Goal: Task Accomplishment & Management: Manage account settings

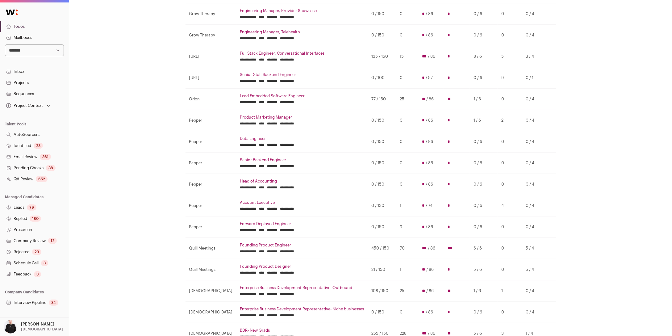
scroll to position [157, 0]
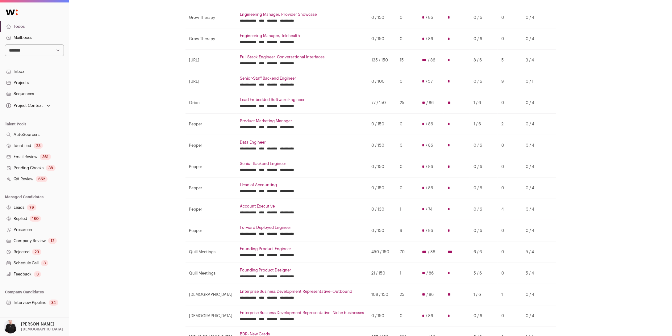
click at [58, 52] on select "**********" at bounding box center [34, 50] width 59 height 12
select select "*****"
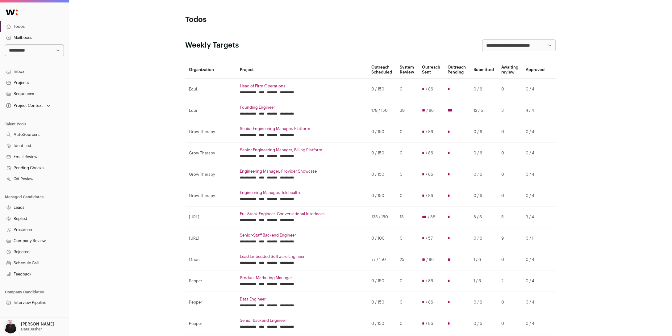
click at [27, 83] on link "Projects" at bounding box center [34, 82] width 69 height 11
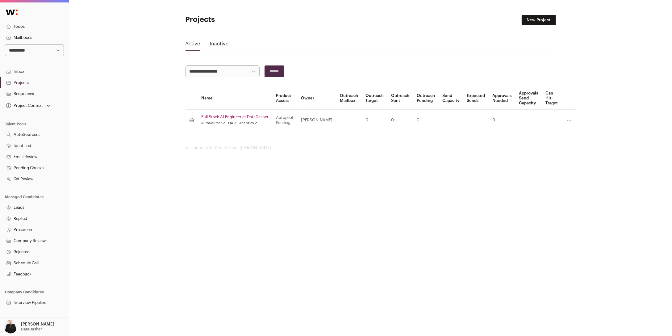
click at [234, 117] on link "Full Stack AI Engineer at DataDasher" at bounding box center [235, 117] width 67 height 5
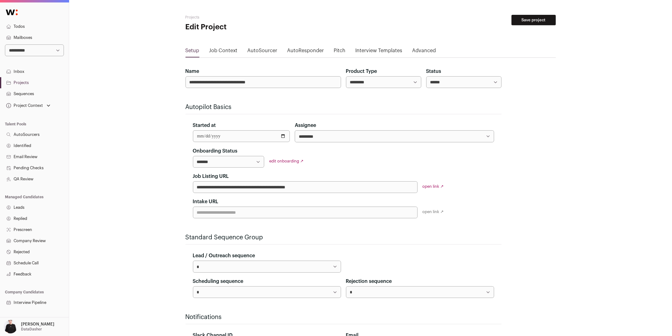
click at [259, 162] on select "**********" at bounding box center [229, 162] width 72 height 12
select select "**********"
click at [434, 188] on link "open link ↗" at bounding box center [433, 186] width 21 height 4
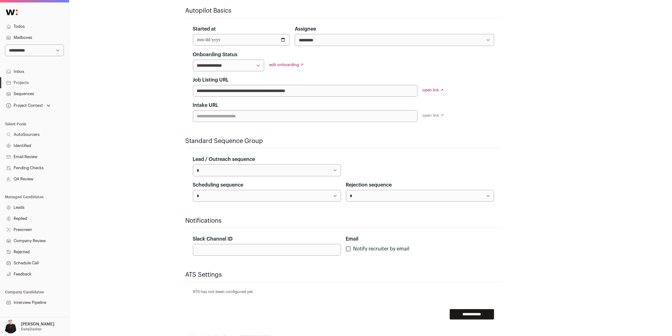
scroll to position [115, 0]
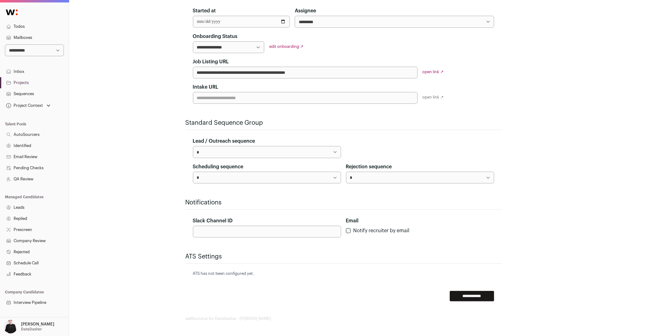
click at [339, 24] on select "**********" at bounding box center [394, 22] width 199 height 12
select select "*****"
click at [469, 297] on input "**********" at bounding box center [472, 296] width 44 height 10
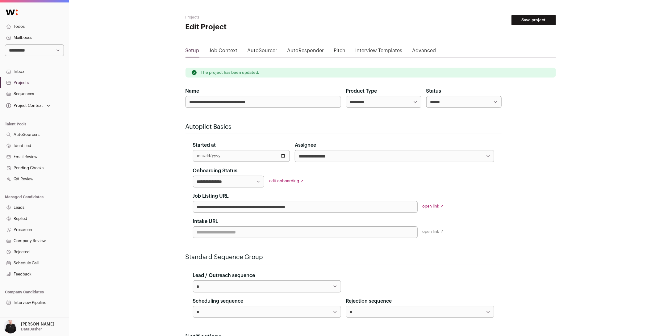
scroll to position [19, 0]
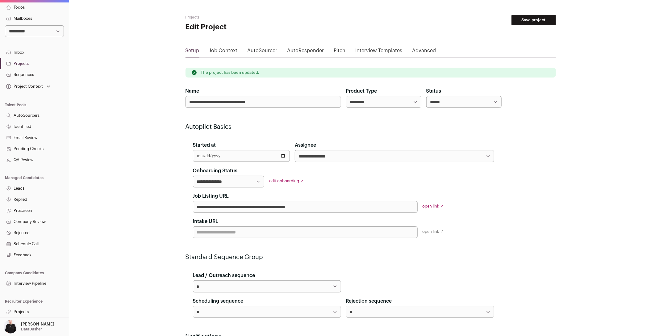
click at [24, 311] on link "Projects" at bounding box center [34, 311] width 69 height 11
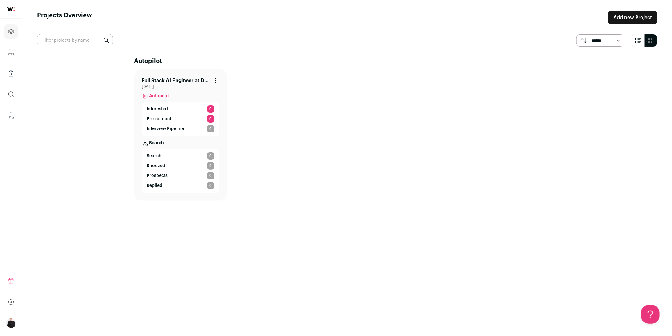
click at [190, 81] on link "Full Stack AI Engineer at DataDasher" at bounding box center [175, 80] width 67 height 7
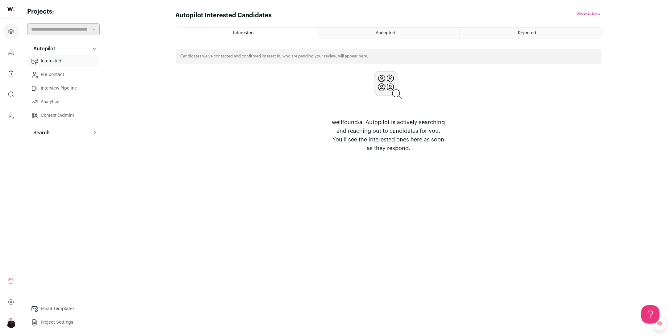
click at [50, 115] on link "Context (Admin)" at bounding box center [63, 115] width 73 height 12
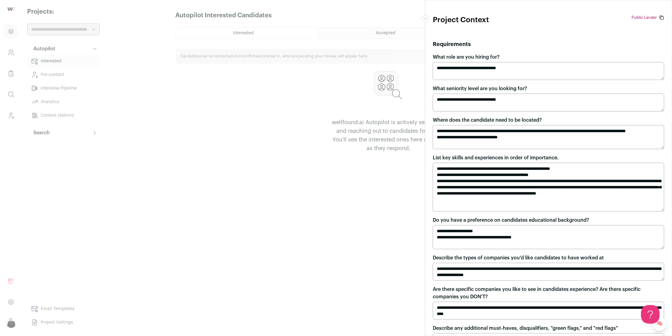
click at [49, 133] on div "**********" at bounding box center [336, 168] width 672 height 336
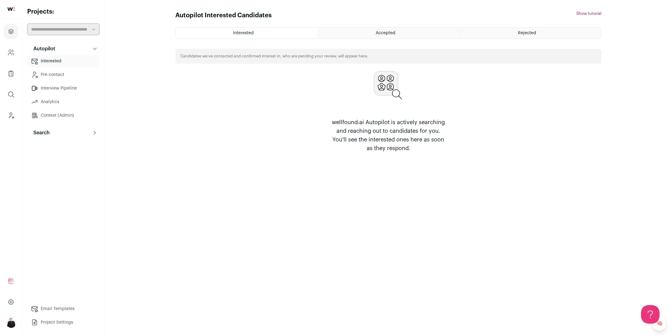
click at [46, 133] on p "Search" at bounding box center [40, 132] width 20 height 7
click at [46, 145] on link "Search" at bounding box center [63, 145] width 73 height 12
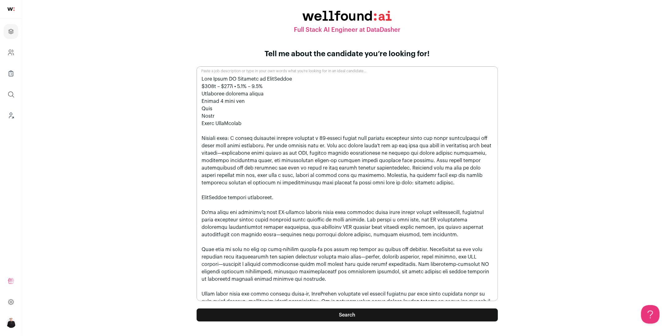
click at [344, 315] on button "Search" at bounding box center [347, 314] width 301 height 13
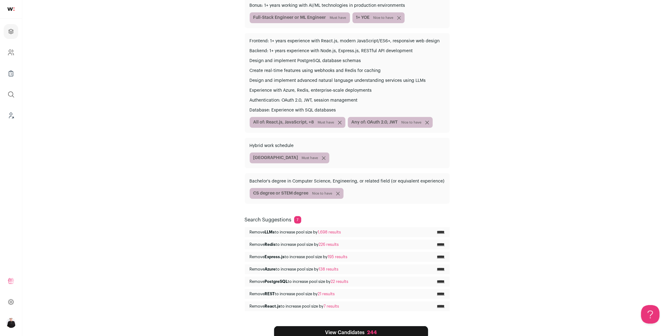
scroll to position [115, 0]
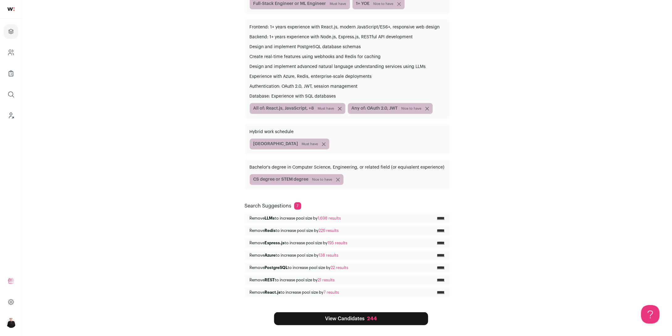
click at [378, 320] on link "View Candidates 244" at bounding box center [351, 318] width 154 height 13
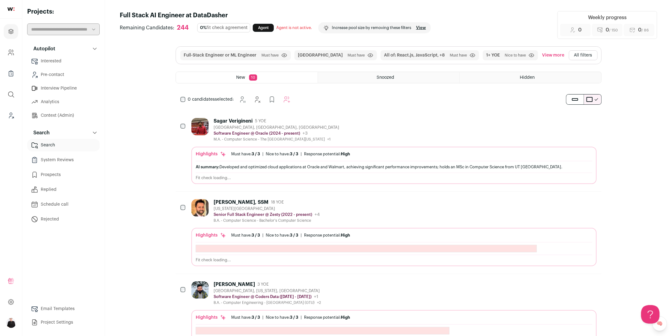
click at [581, 57] on button "All filters" at bounding box center [583, 55] width 29 height 10
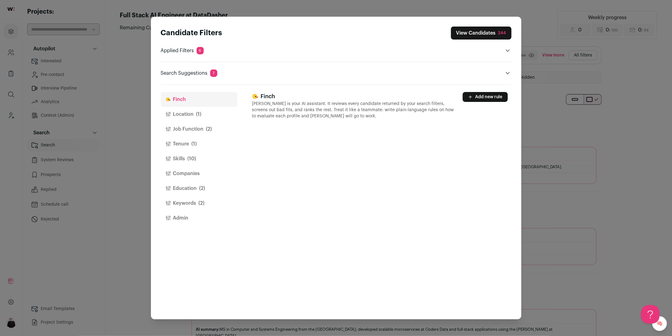
click at [186, 114] on button "Location (1)" at bounding box center [199, 114] width 77 height 15
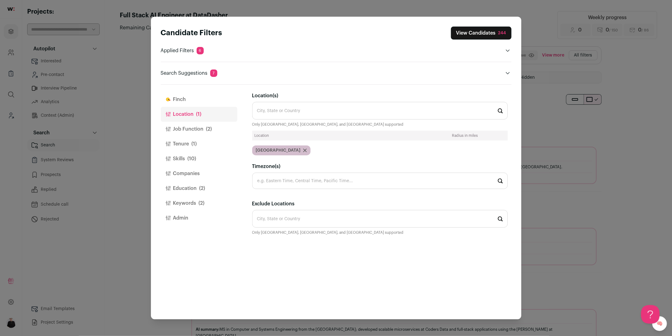
click at [290, 152] on div "United States" at bounding box center [281, 150] width 58 height 10
click at [303, 152] on icon "Close modal via background" at bounding box center [305, 150] width 4 height 4
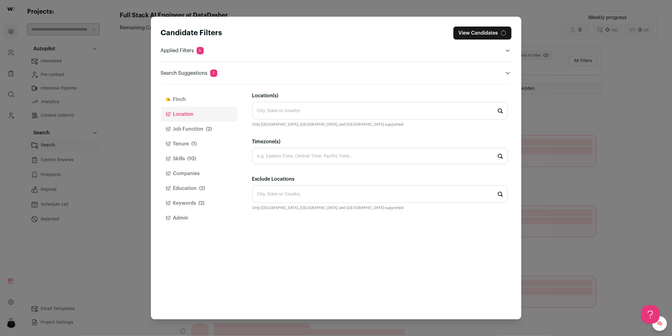
click at [291, 117] on input "Location(s)" at bounding box center [380, 111] width 256 height 18
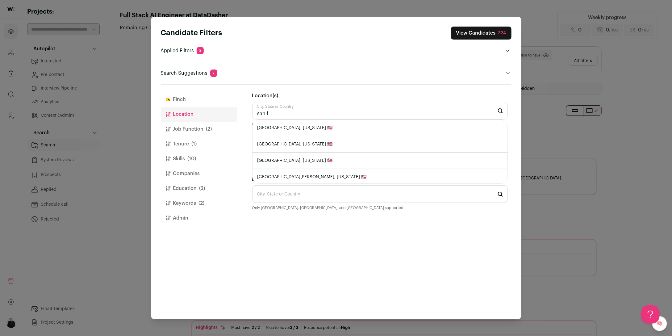
click at [299, 121] on li "San Francisco, California 🇺🇸" at bounding box center [379, 128] width 255 height 16
type input "San Francisco, California 🇺🇸"
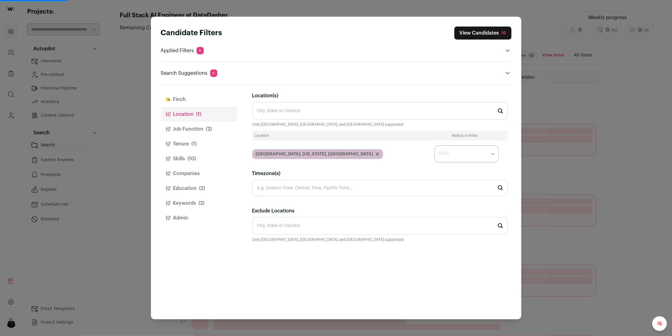
click at [492, 154] on select "* ** ** **" at bounding box center [467, 153] width 64 height 17
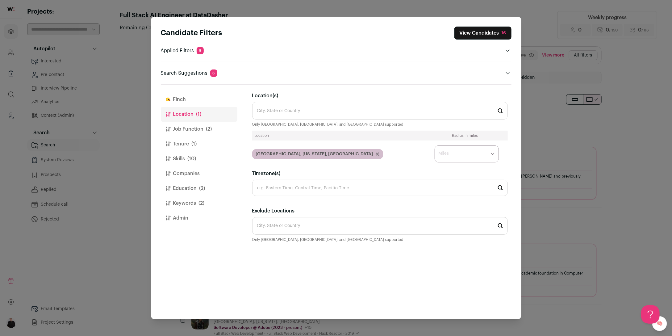
select select "****"
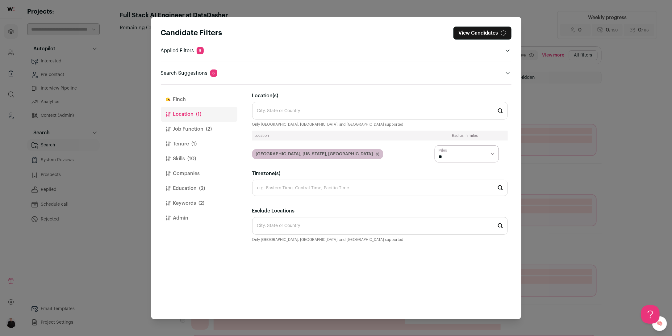
click at [192, 129] on button "Job Function (2)" at bounding box center [199, 129] width 77 height 15
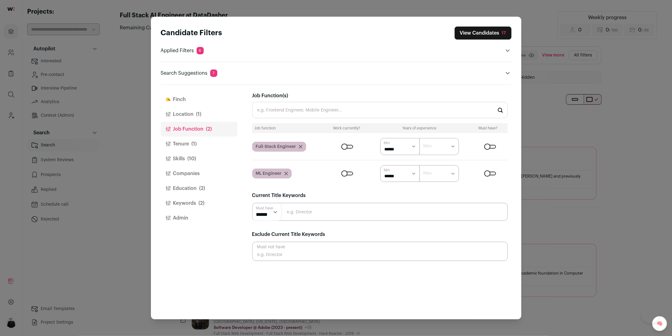
click at [286, 174] on icon "Close modal via background" at bounding box center [286, 173] width 3 height 3
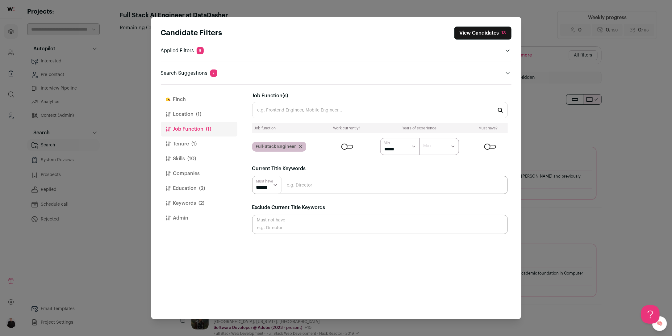
click at [171, 144] on button "Tenure (1)" at bounding box center [199, 143] width 77 height 15
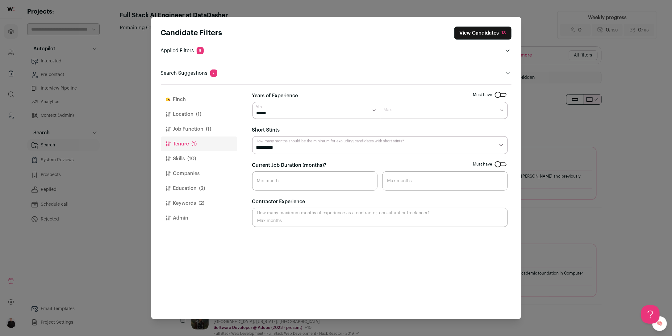
click at [175, 161] on button "Skills (10)" at bounding box center [199, 158] width 77 height 15
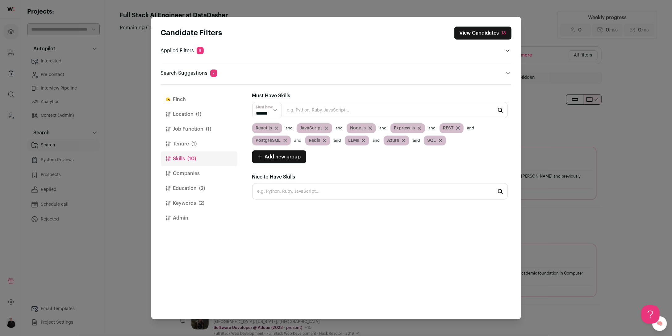
click at [326, 128] on icon "Close modal via background" at bounding box center [326, 128] width 3 height 3
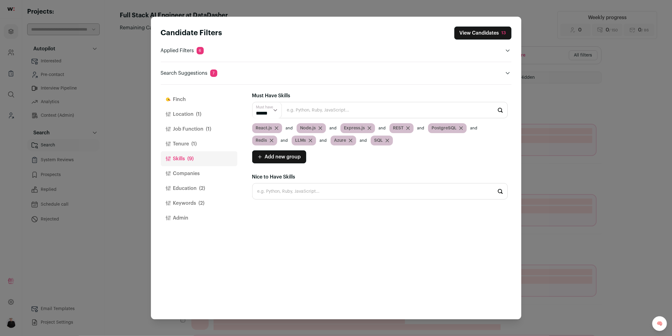
click at [321, 128] on icon "Close modal via background" at bounding box center [321, 128] width 4 height 4
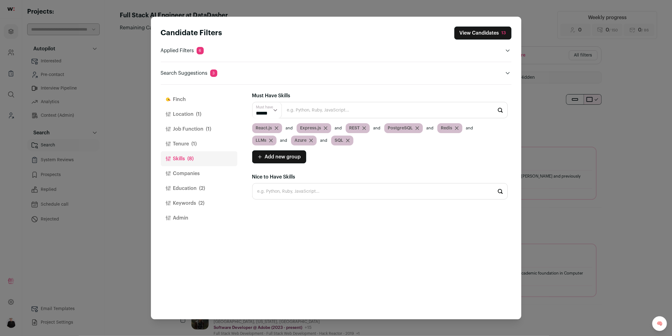
click at [325, 130] on icon "Close modal via background" at bounding box center [326, 128] width 4 height 4
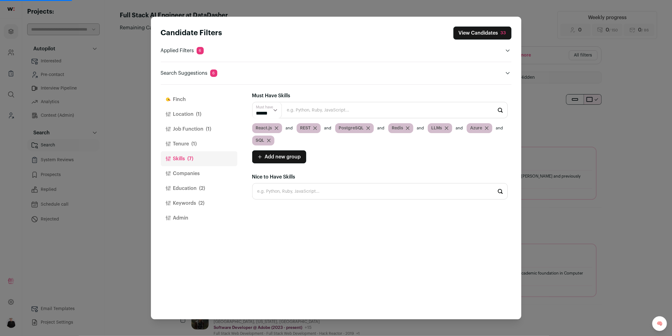
click at [317, 127] on div "REST" at bounding box center [309, 128] width 24 height 10
click at [314, 128] on icon "Close modal via background" at bounding box center [315, 128] width 4 height 4
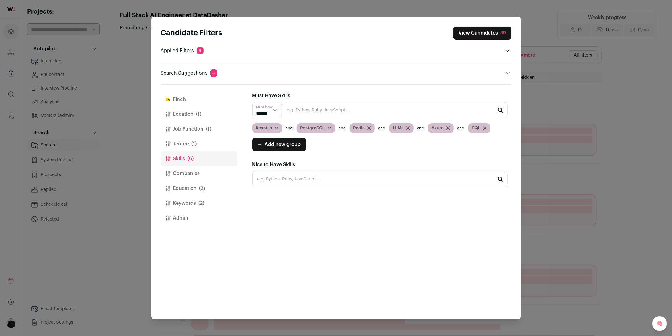
click at [328, 128] on icon "Close modal via background" at bounding box center [330, 128] width 4 height 4
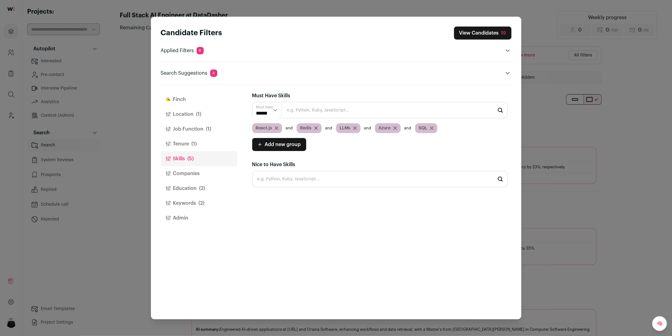
click at [315, 128] on icon "Close modal via background" at bounding box center [316, 128] width 4 height 4
click at [316, 128] on icon "Close modal via background" at bounding box center [315, 128] width 3 height 3
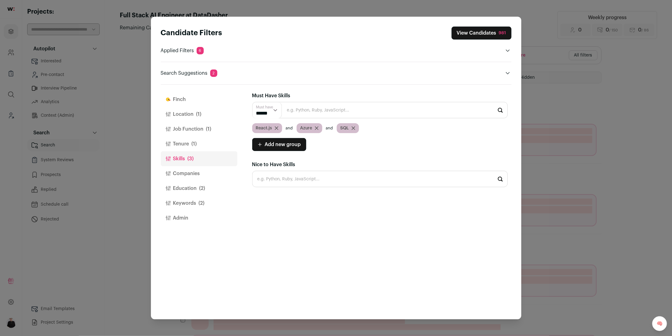
click at [316, 128] on icon "Close modal via background" at bounding box center [316, 128] width 3 height 3
click at [315, 128] on icon "Close modal via background" at bounding box center [313, 128] width 4 height 4
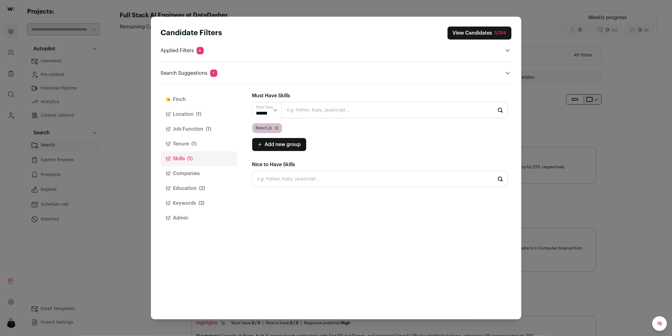
click at [302, 114] on input "Close modal via background" at bounding box center [380, 110] width 256 height 16
click at [285, 128] on li "Node.js" at bounding box center [379, 127] width 255 height 16
type input "Node.js"
click at [274, 129] on li "SQL" at bounding box center [379, 127] width 255 height 16
type input "SQL"
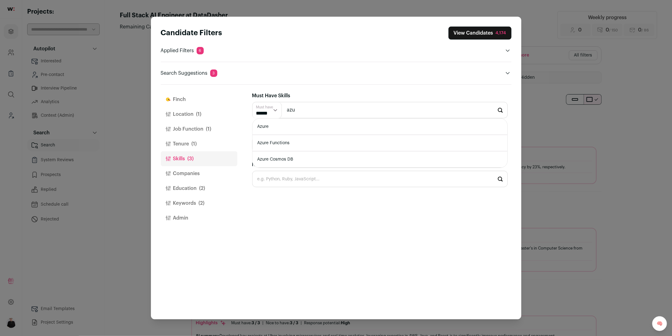
click at [267, 128] on li "Azure" at bounding box center [379, 127] width 255 height 16
type input "Azure"
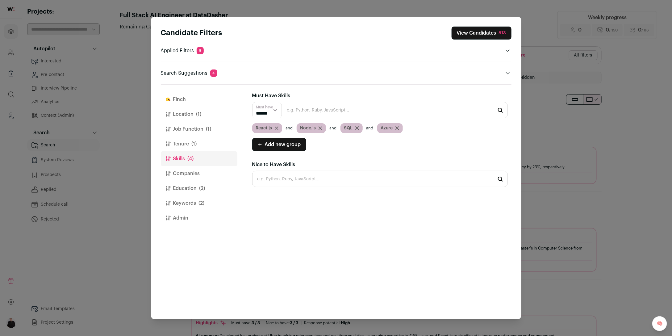
click at [396, 129] on icon "Close modal via background" at bounding box center [397, 128] width 3 height 3
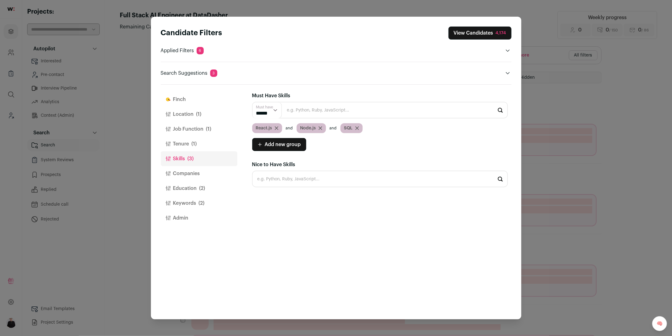
click at [301, 181] on input "Close modal via background" at bounding box center [380, 179] width 256 height 16
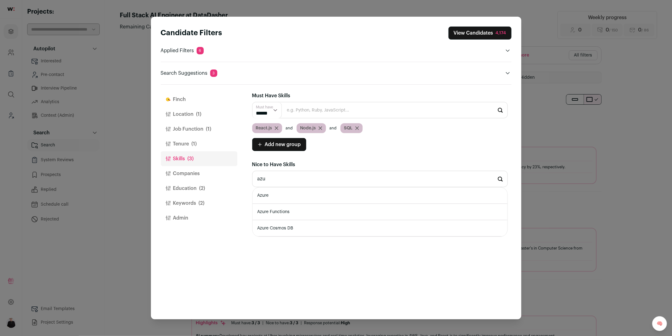
click at [283, 199] on li "Azure" at bounding box center [379, 195] width 255 height 16
type input "Azure"
click at [188, 188] on button "Education (2)" at bounding box center [199, 188] width 77 height 15
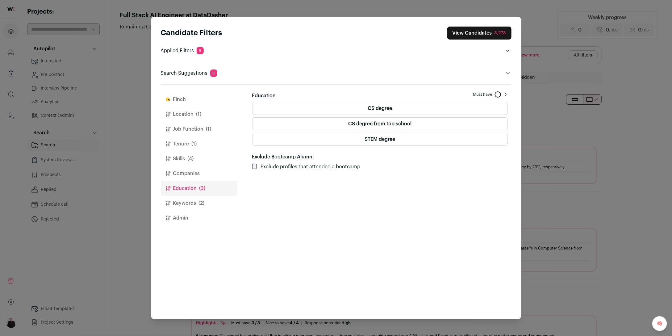
click at [187, 203] on button "Keywords (2)" at bounding box center [199, 203] width 77 height 15
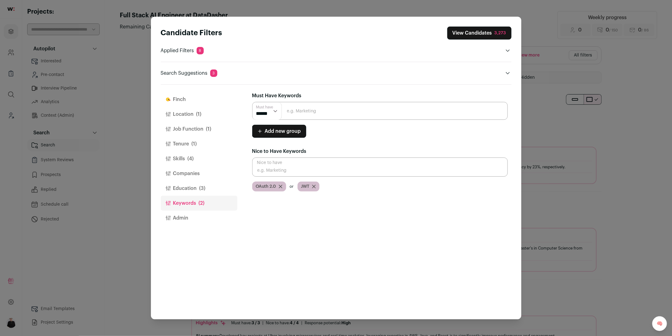
click at [173, 101] on button "Finch" at bounding box center [199, 99] width 77 height 15
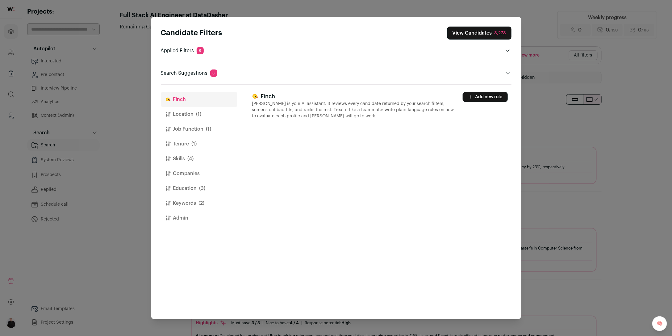
click at [499, 94] on button "Add new rule" at bounding box center [485, 97] width 45 height 10
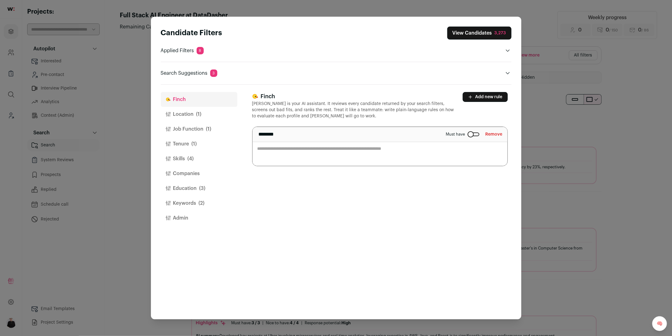
click at [269, 156] on textarea "Close modal via background" at bounding box center [379, 146] width 255 height 39
paste textarea "**********"
type textarea "**********"
click at [487, 35] on button "View Candidates 3,273" at bounding box center [479, 33] width 64 height 13
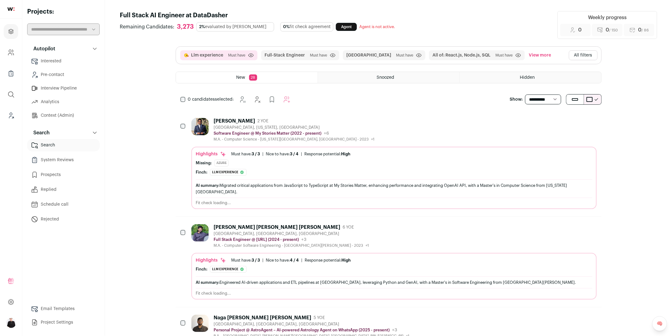
click at [583, 56] on button "All filters" at bounding box center [583, 55] width 29 height 10
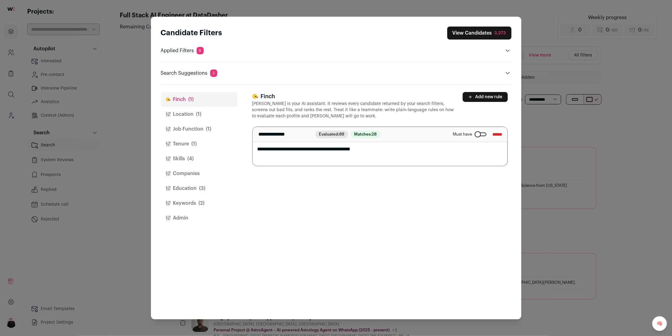
click at [188, 144] on button "Tenure (1)" at bounding box center [199, 143] width 77 height 15
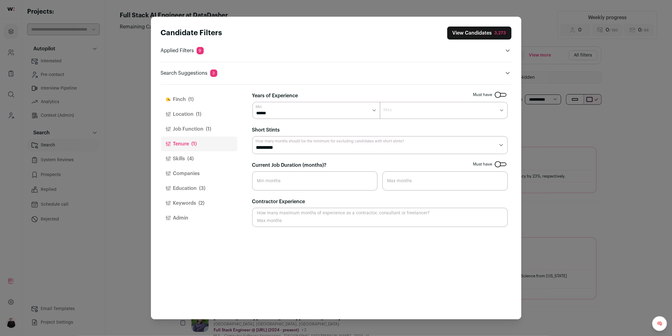
click at [484, 35] on button "View Candidates 3,273" at bounding box center [479, 33] width 64 height 13
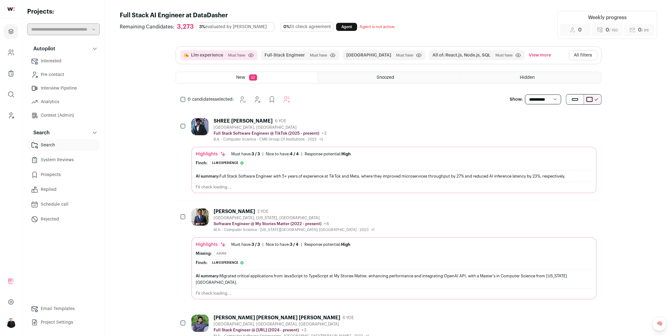
click at [356, 124] on div "SHREE SATYA MOGUDUMPURAM 6 YOE San Francisco, CA Full Stack Software Engineer @…" at bounding box center [393, 130] width 405 height 24
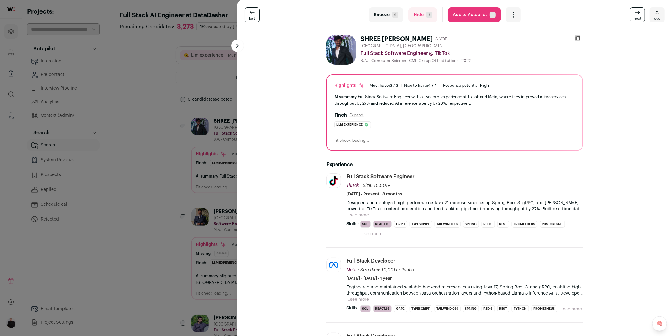
click at [660, 17] on span "esc" at bounding box center [657, 18] width 6 height 5
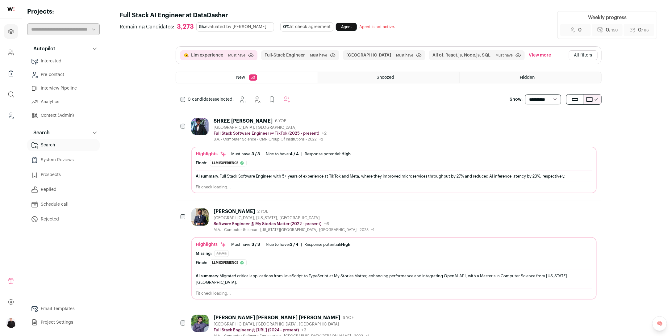
click at [583, 57] on button "All filters" at bounding box center [583, 55] width 29 height 10
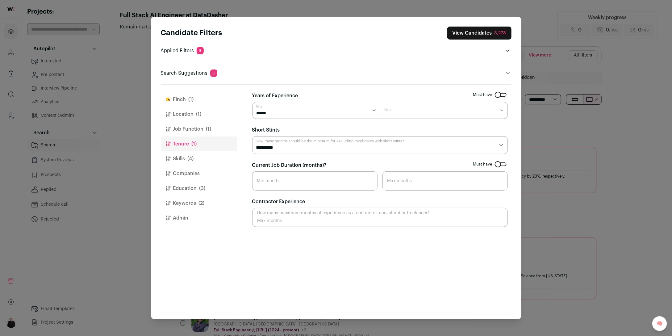
click at [501, 112] on select "******* ******* ******* ******* ******* ******* ******* ******* ******** ******…" at bounding box center [444, 110] width 128 height 17
select select "*"
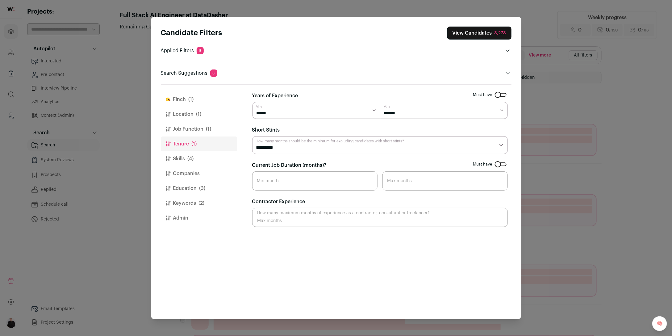
click at [480, 36] on button "View Candidates 3,273" at bounding box center [479, 33] width 64 height 13
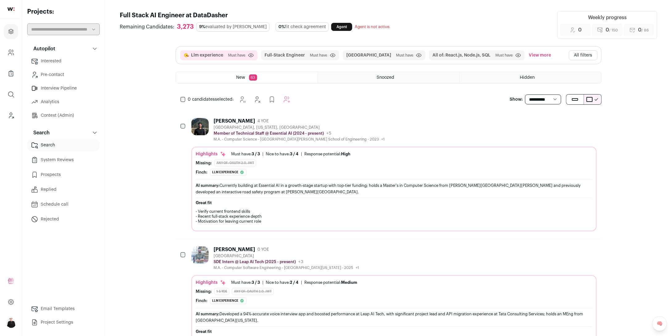
click at [246, 125] on div "San Francisco, California, United States" at bounding box center [299, 127] width 171 height 5
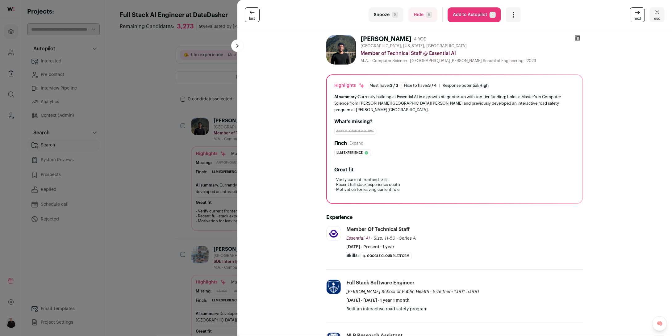
click at [455, 17] on button "Add to Autopilot T" at bounding box center [474, 14] width 53 height 15
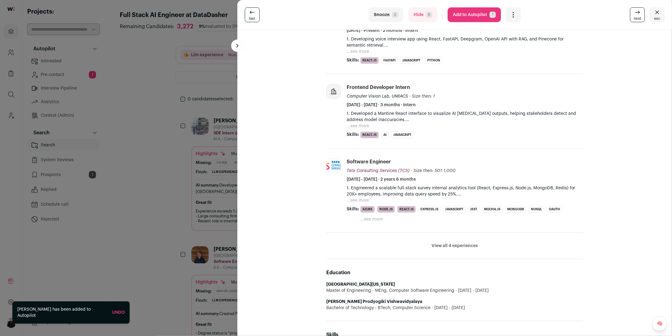
scroll to position [211, 0]
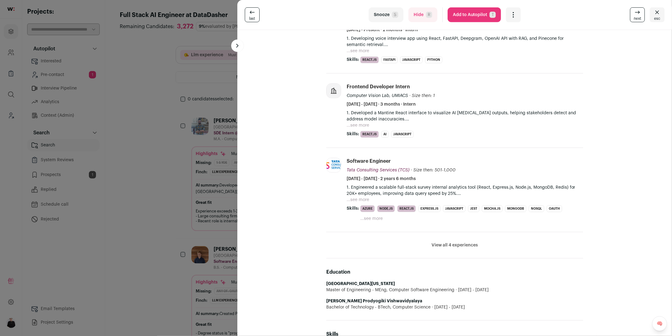
click at [450, 248] on button "View all 4 experiences" at bounding box center [455, 245] width 46 height 6
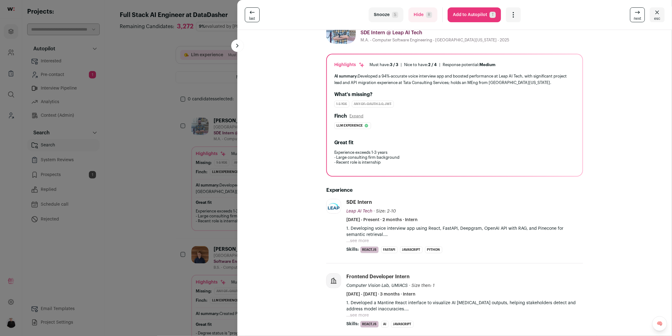
scroll to position [0, 0]
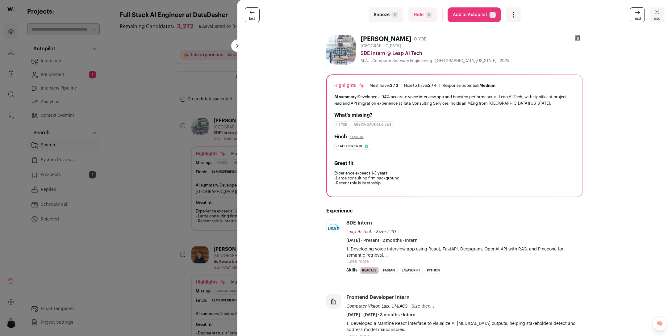
click at [634, 14] on link "next" at bounding box center [637, 14] width 15 height 15
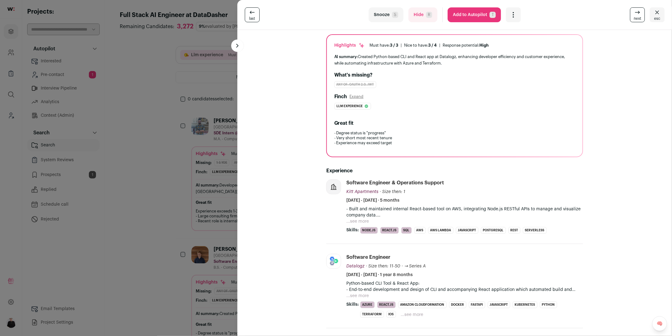
scroll to position [35, 0]
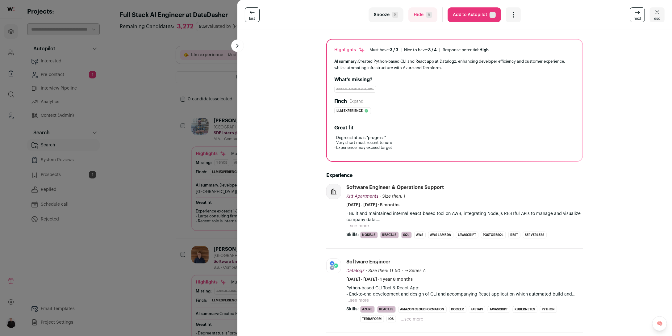
click at [639, 15] on icon at bounding box center [637, 12] width 7 height 7
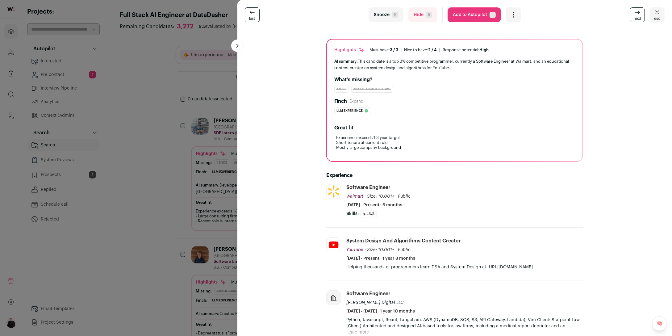
click at [639, 15] on icon at bounding box center [637, 12] width 7 height 7
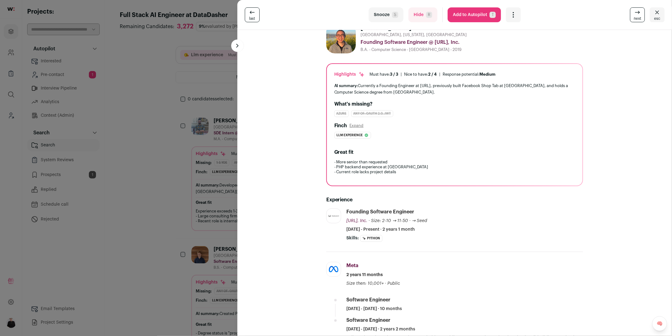
scroll to position [0, 0]
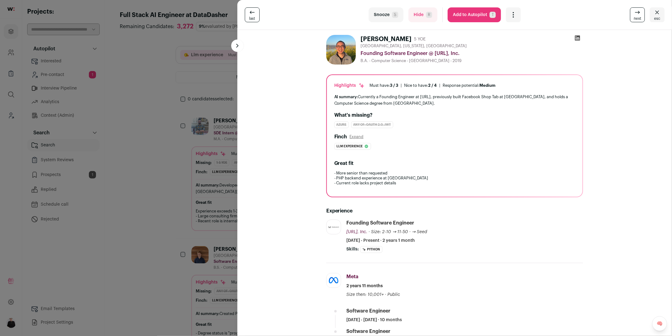
click at [470, 16] on button "Add to Autopilot T" at bounding box center [474, 14] width 53 height 15
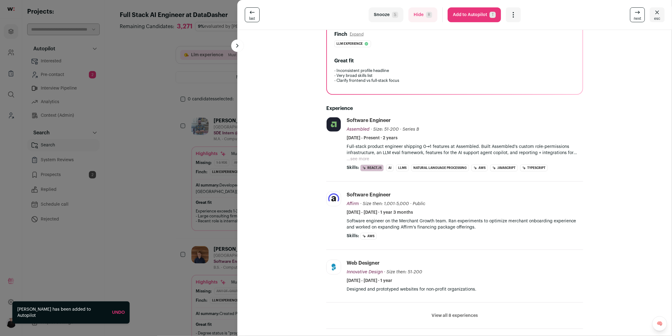
scroll to position [122, 0]
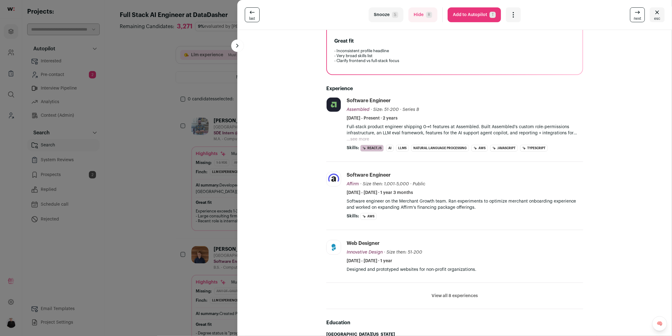
click at [358, 140] on button "...see more" at bounding box center [358, 139] width 23 height 6
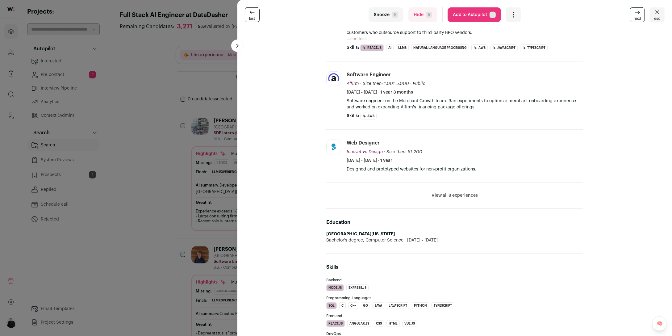
scroll to position [0, 0]
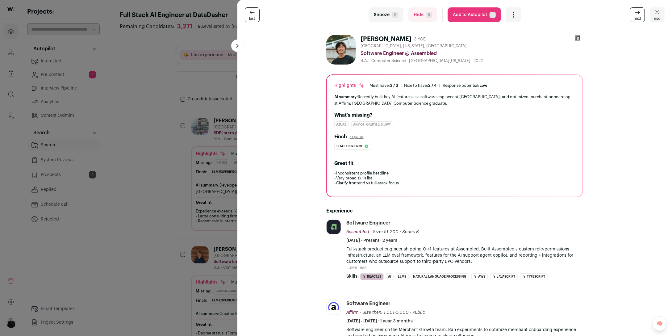
click at [469, 19] on button "Add to Autopilot T" at bounding box center [474, 14] width 53 height 15
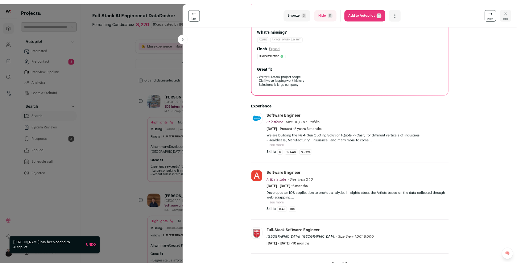
scroll to position [79, 0]
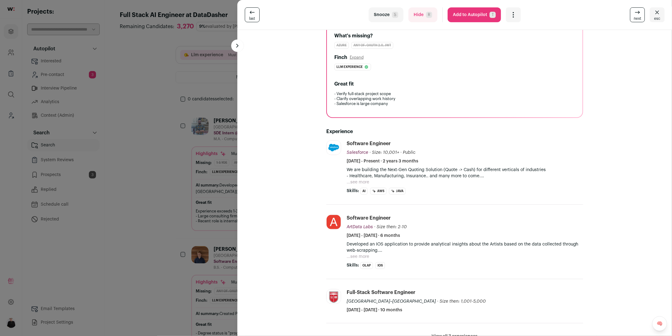
click at [365, 182] on button "...see more" at bounding box center [358, 182] width 23 height 6
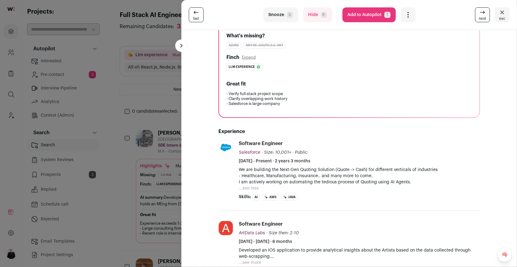
click at [485, 14] on icon at bounding box center [482, 12] width 7 height 7
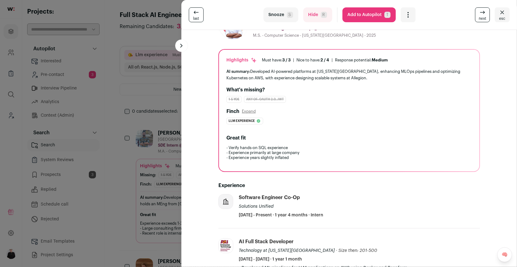
scroll to position [0, 0]
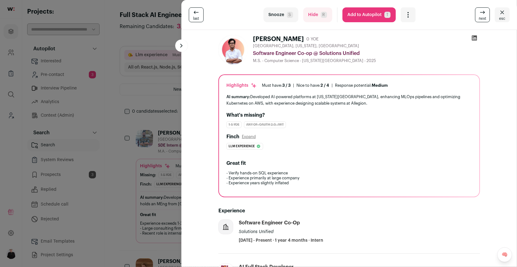
click at [368, 18] on button "Add to Autopilot T" at bounding box center [369, 14] width 53 height 15
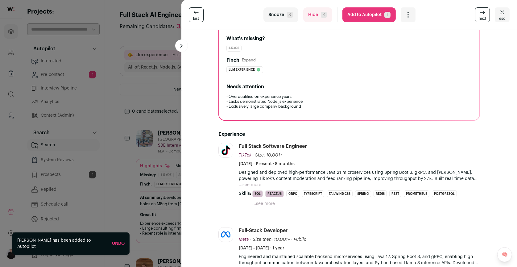
scroll to position [87, 0]
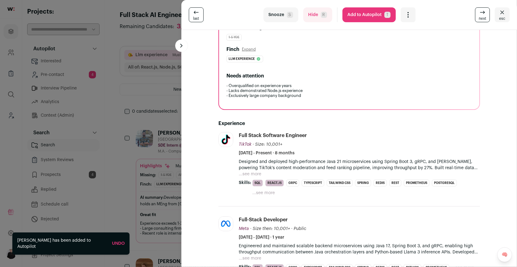
click at [247, 172] on button "...see more" at bounding box center [250, 174] width 23 height 6
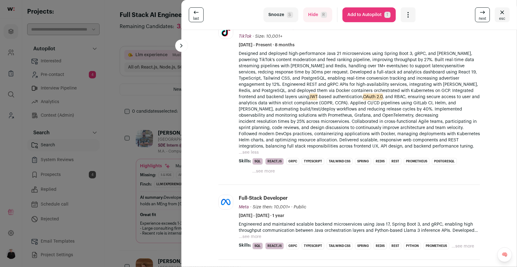
scroll to position [206, 0]
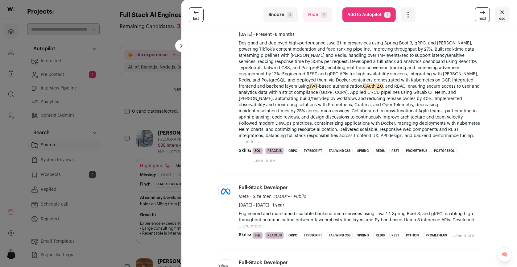
click at [366, 17] on button "Add to Autopilot T" at bounding box center [369, 14] width 53 height 15
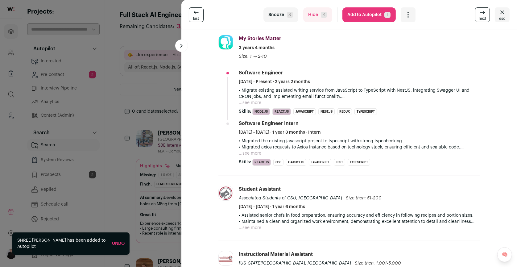
scroll to position [189, 0]
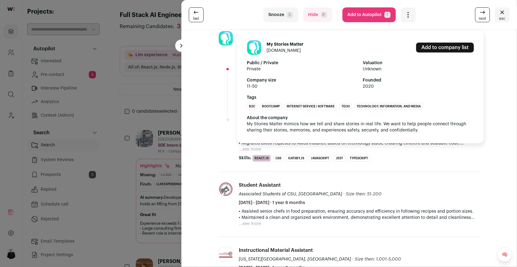
click at [223, 40] on img at bounding box center [226, 38] width 14 height 14
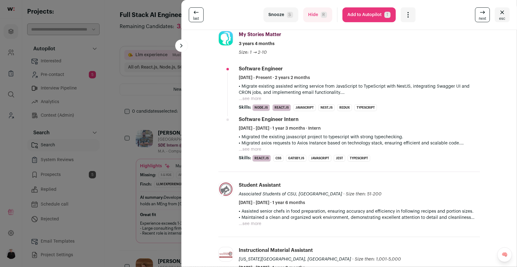
click at [252, 97] on button "...see more" at bounding box center [250, 99] width 23 height 6
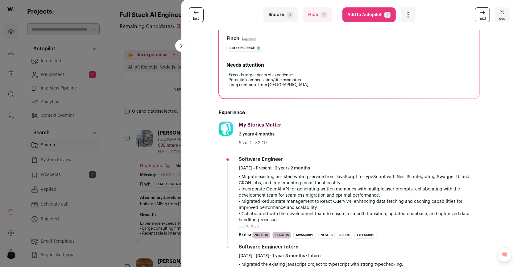
scroll to position [0, 0]
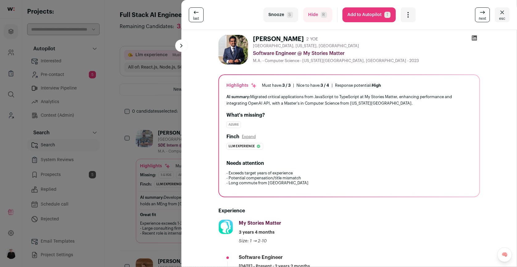
click at [367, 17] on button "Add to Autopilot T" at bounding box center [369, 14] width 53 height 15
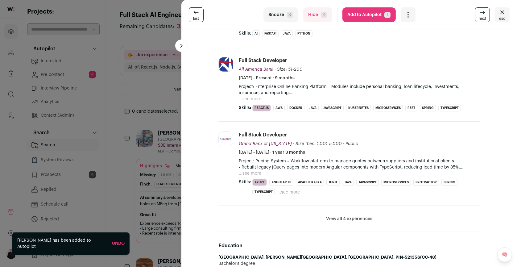
scroll to position [217, 0]
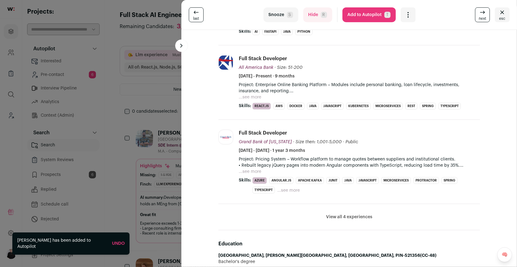
click at [313, 19] on button "Hide R" at bounding box center [317, 14] width 29 height 15
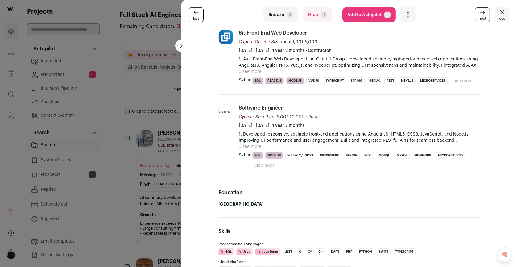
scroll to position [285, 0]
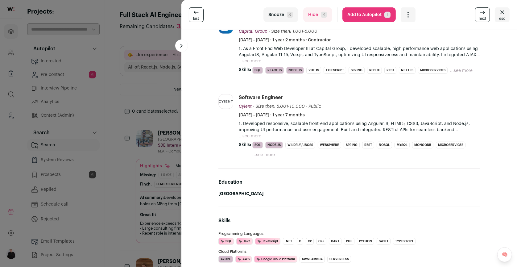
click at [316, 18] on button "Hide R" at bounding box center [317, 14] width 29 height 15
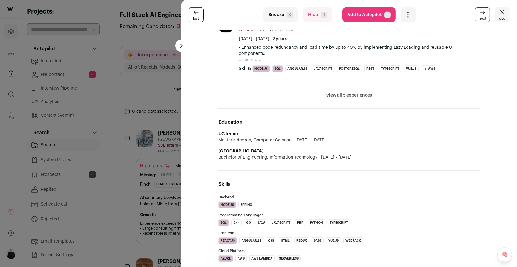
scroll to position [0, 0]
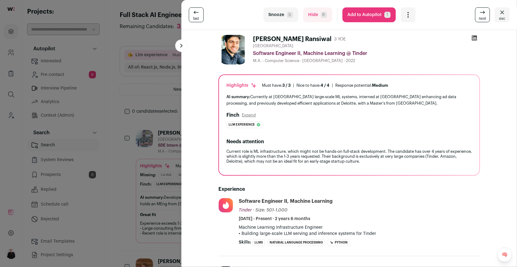
click at [361, 18] on button "Add to Autopilot T" at bounding box center [369, 14] width 53 height 15
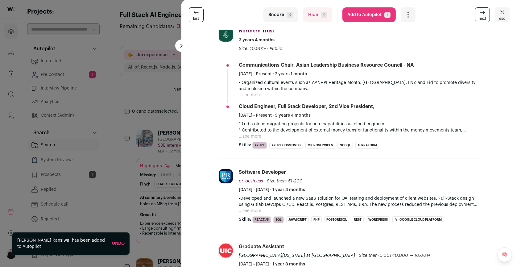
scroll to position [186, 0]
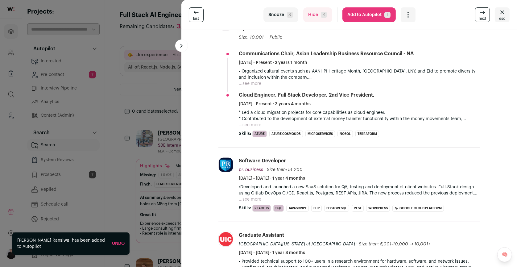
click at [315, 11] on button "Hide R" at bounding box center [317, 14] width 29 height 15
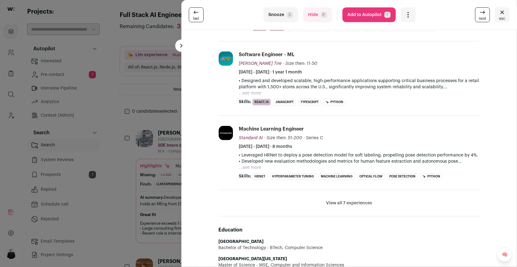
scroll to position [276, 0]
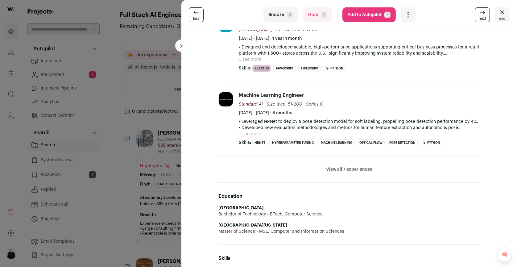
click at [336, 167] on button "View all 7 experiences" at bounding box center [350, 169] width 46 height 6
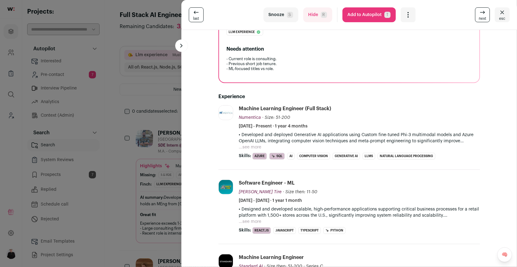
scroll to position [113, 0]
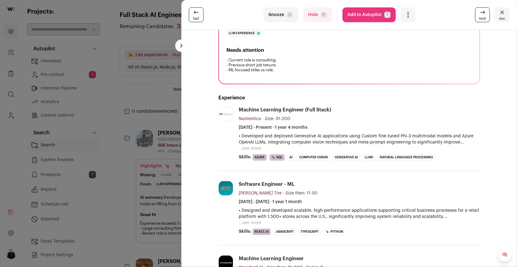
click at [321, 16] on span "R" at bounding box center [324, 15] width 6 height 6
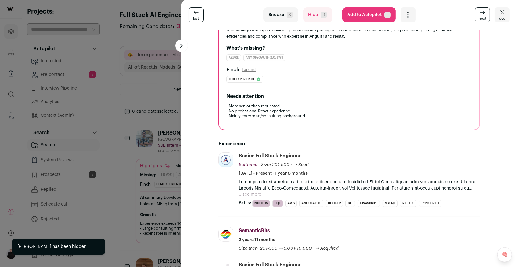
scroll to position [86, 0]
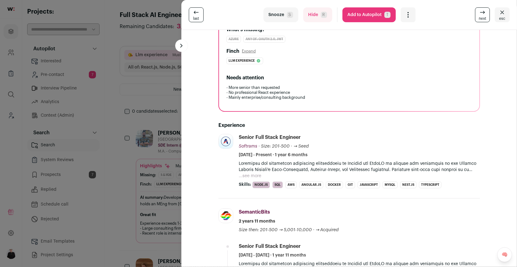
click at [255, 174] on button "...see more" at bounding box center [250, 176] width 23 height 6
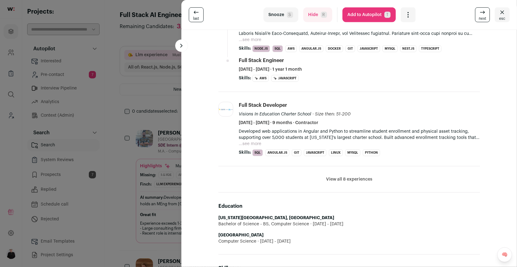
scroll to position [383, 0]
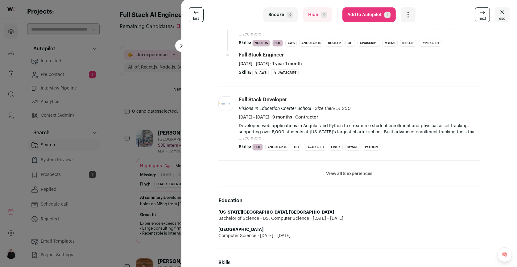
click at [484, 16] on span "next" at bounding box center [482, 18] width 7 height 5
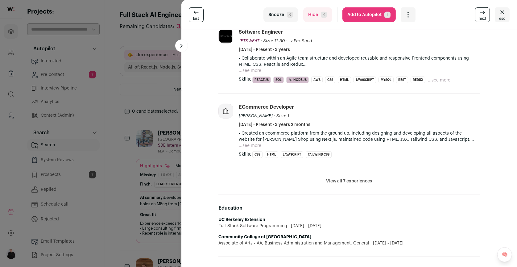
scroll to position [269, 0]
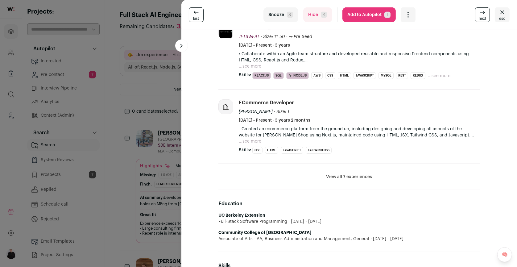
click at [315, 19] on button "Hide R" at bounding box center [317, 14] width 29 height 15
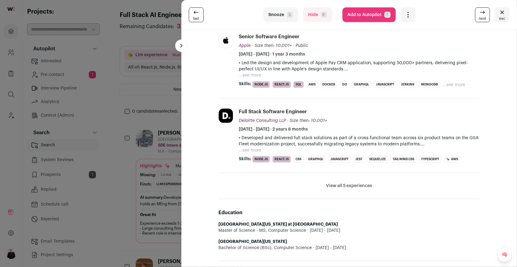
scroll to position [274, 0]
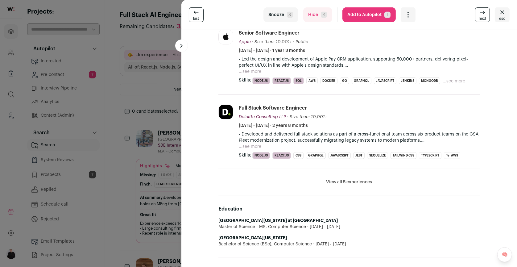
click at [341, 182] on button "View all 5 experiences" at bounding box center [350, 182] width 46 height 6
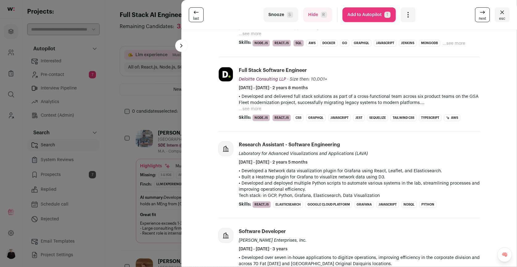
scroll to position [314, 0]
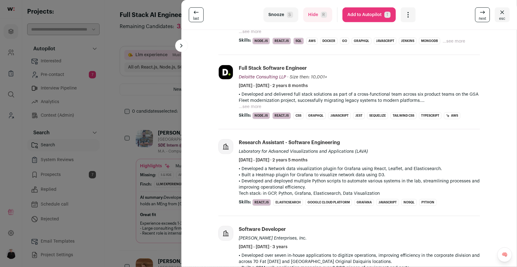
click at [360, 13] on button "Add to Autopilot T" at bounding box center [369, 14] width 53 height 15
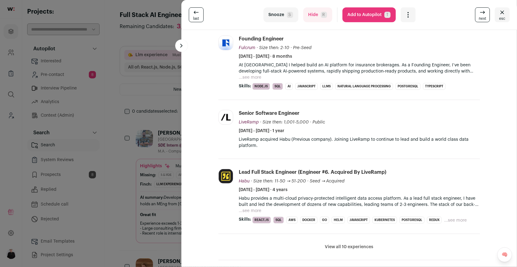
scroll to position [177, 0]
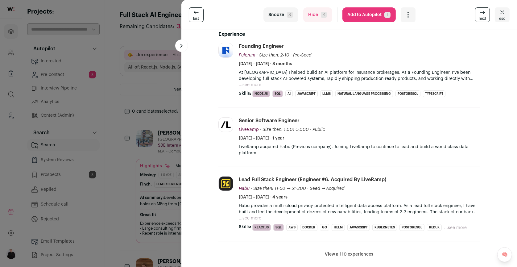
click at [354, 17] on button "Add to Autopilot T" at bounding box center [369, 14] width 53 height 15
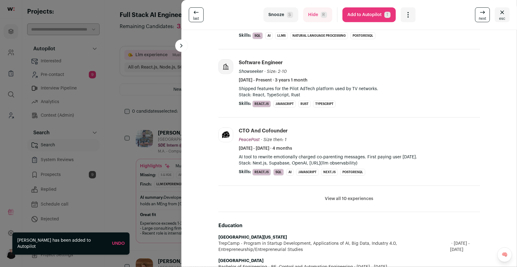
scroll to position [283, 0]
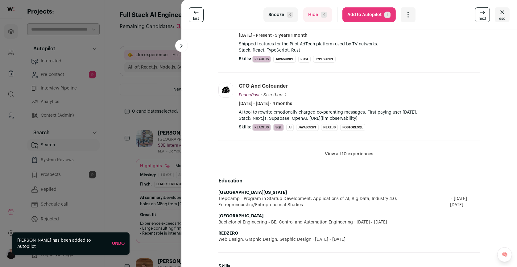
click at [322, 15] on span "R" at bounding box center [324, 15] width 6 height 6
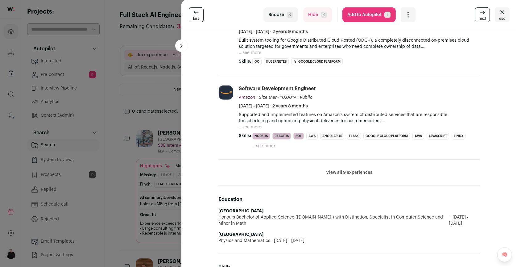
scroll to position [292, 0]
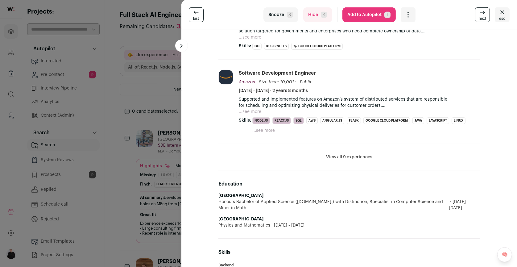
click at [341, 156] on button "View all 9 experiences" at bounding box center [349, 157] width 46 height 6
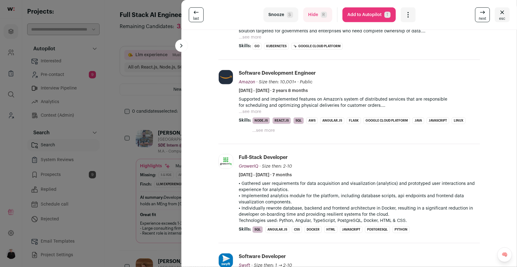
click at [481, 10] on icon at bounding box center [482, 12] width 7 height 7
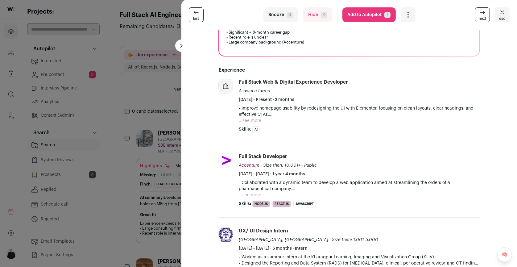
scroll to position [140, 0]
click at [321, 18] on button "Hide R" at bounding box center [317, 14] width 29 height 15
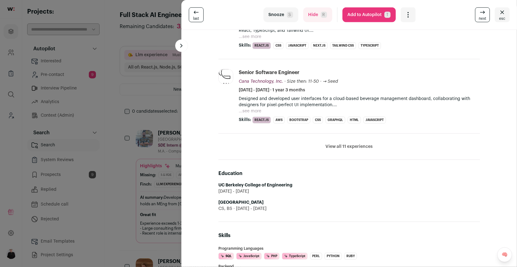
scroll to position [309, 0]
click at [348, 143] on button "View all 11 experiences" at bounding box center [349, 146] width 47 height 6
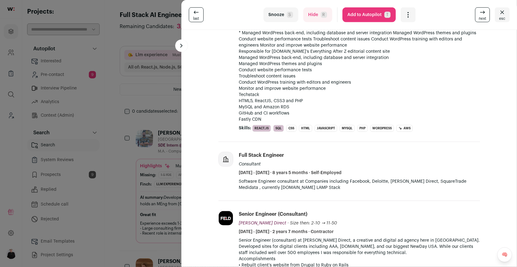
scroll to position [481, 0]
click at [486, 16] on span "next" at bounding box center [482, 18] width 7 height 5
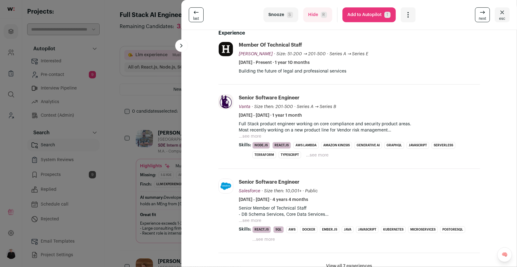
scroll to position [197, 0]
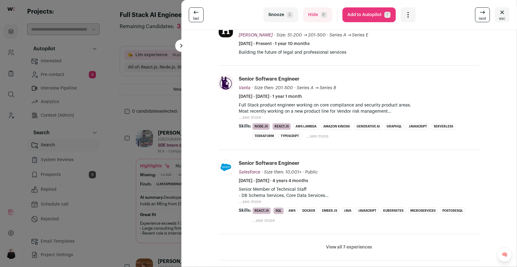
click at [353, 245] on button "View all 7 experiences" at bounding box center [350, 247] width 46 height 6
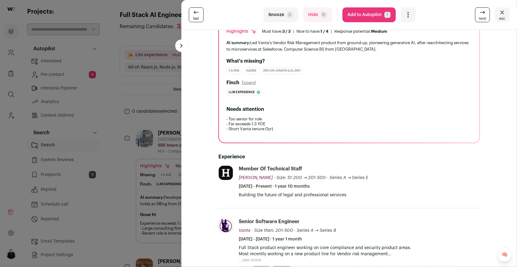
scroll to position [0, 0]
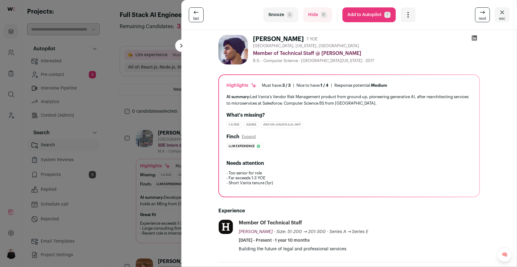
click at [364, 15] on button "Add to Autopilot T" at bounding box center [369, 14] width 53 height 15
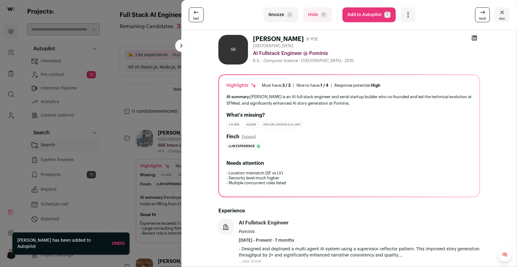
click at [508, 13] on button "esc" at bounding box center [502, 14] width 15 height 15
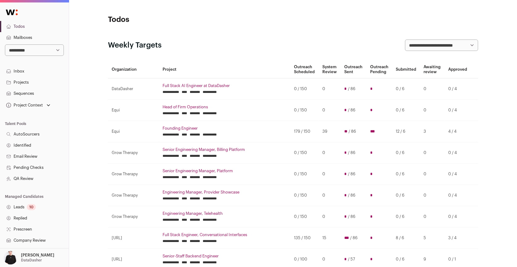
click at [59, 51] on select "**********" at bounding box center [34, 49] width 59 height 11
select select "*****"
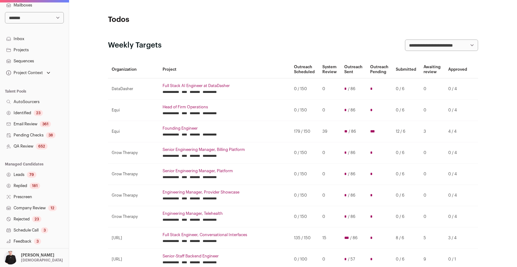
scroll to position [88, 0]
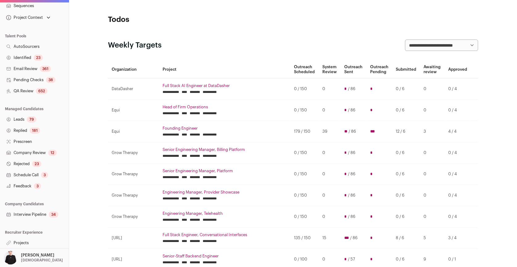
click at [20, 244] on link "Projects" at bounding box center [34, 242] width 69 height 11
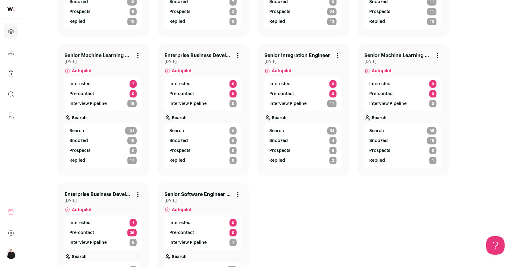
scroll to position [172, 0]
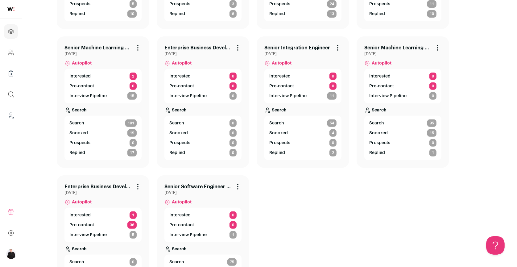
click at [212, 183] on link "Senior Software Engineer II - Mobile" at bounding box center [198, 186] width 67 height 7
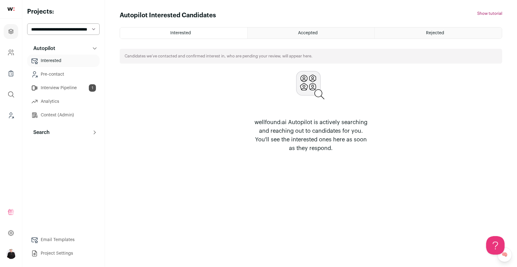
click at [45, 133] on p "Search" at bounding box center [40, 132] width 20 height 7
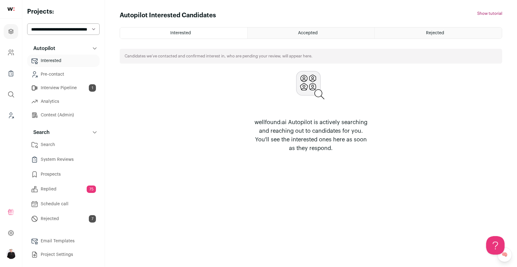
click at [50, 145] on link "Search" at bounding box center [63, 145] width 73 height 12
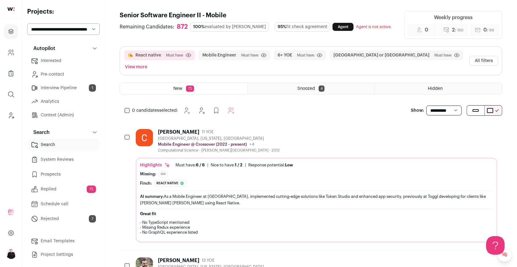
click at [491, 56] on button "All filters" at bounding box center [484, 61] width 29 height 10
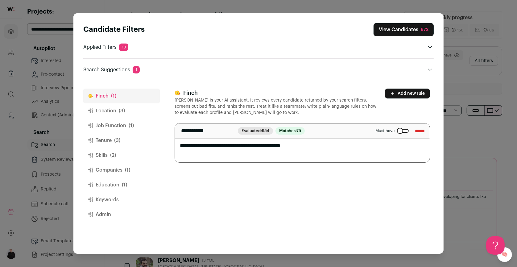
click at [118, 112] on button "Location (3)" at bounding box center [121, 110] width 77 height 15
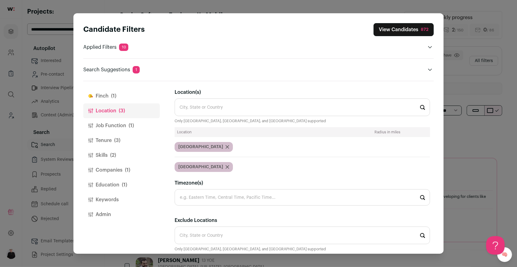
click at [119, 125] on button "Job Function (1)" at bounding box center [121, 125] width 77 height 15
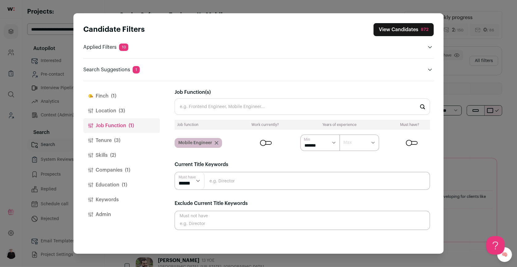
click at [335, 142] on select "****** ******* ******* ******* ******* ******* ******* ******* ******* ********…" at bounding box center [321, 143] width 40 height 16
select select "*"
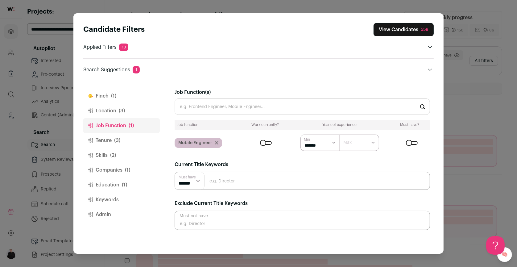
click at [108, 169] on button "Companies (1)" at bounding box center [121, 170] width 77 height 15
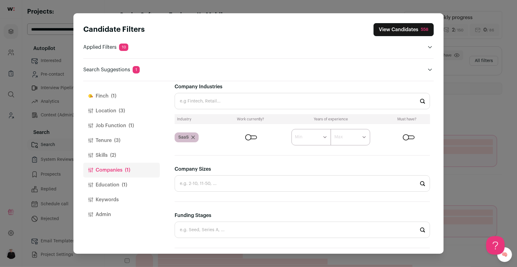
scroll to position [123, 0]
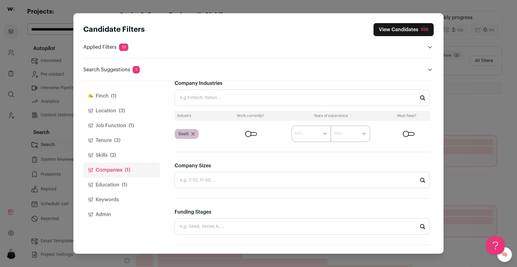
click at [407, 132] on div "Close modal via background" at bounding box center [409, 134] width 12 height 4
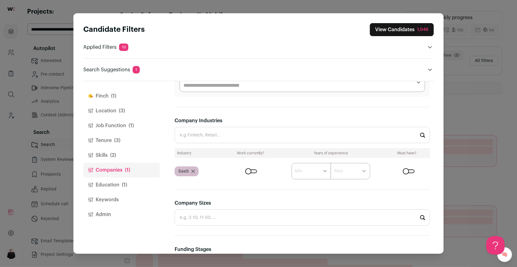
scroll to position [85, 0]
click at [192, 172] on icon "Close modal via background" at bounding box center [193, 172] width 4 height 4
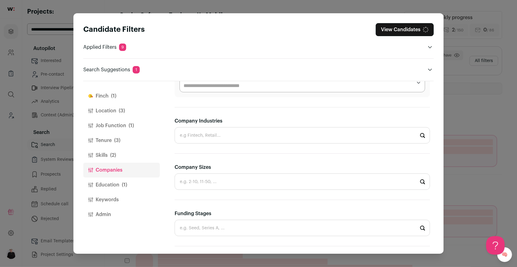
click at [198, 135] on input "Company Industries" at bounding box center [303, 135] width 256 height 16
type input "d"
type input "l"
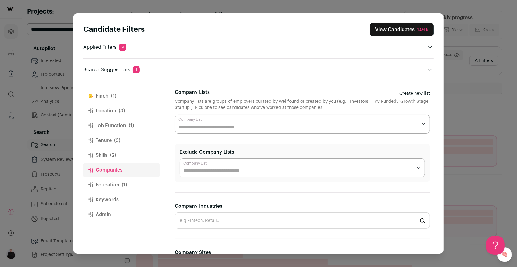
click at [211, 127] on input "Company Lists" at bounding box center [298, 126] width 239 height 7
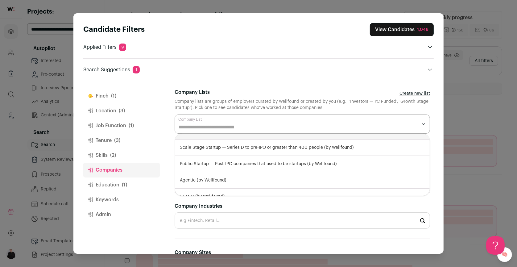
scroll to position [50, 0]
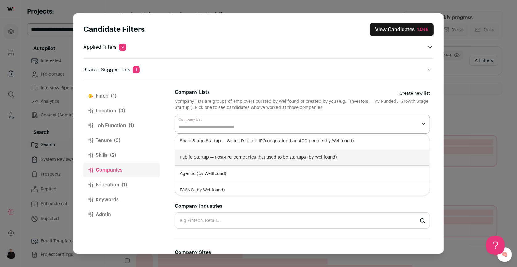
click at [249, 160] on div "Public Startup — Post-IPO companies that used to be startups (by Wellfound)" at bounding box center [302, 157] width 255 height 16
select select "**********"
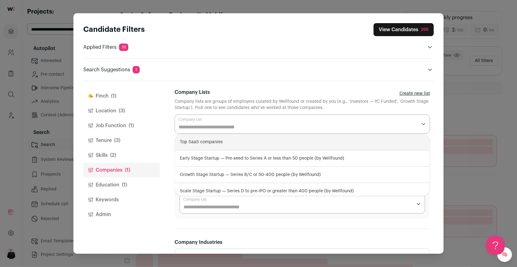
click at [383, 28] on button "View Candidates 295" at bounding box center [404, 29] width 60 height 13
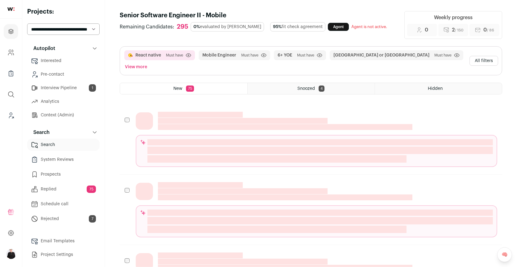
click at [487, 56] on button "All filters" at bounding box center [484, 61] width 29 height 10
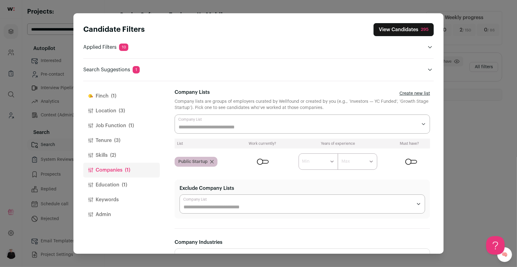
scroll to position [0, 0]
click at [113, 109] on button "Location (3)" at bounding box center [121, 110] width 77 height 15
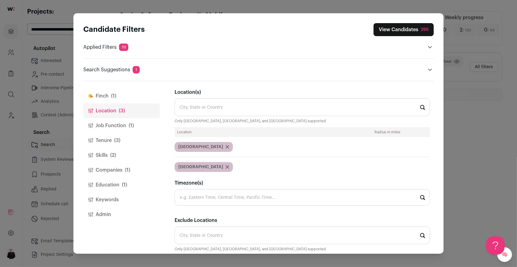
click at [106, 93] on button "Finch (1)" at bounding box center [121, 96] width 77 height 15
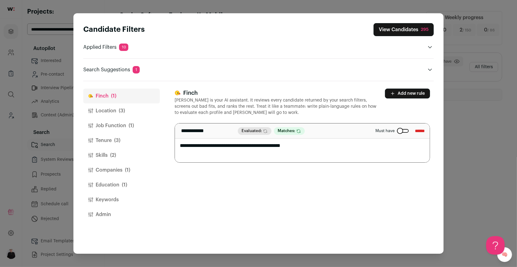
drag, startPoint x: 263, startPoint y: 145, endPoint x: 252, endPoint y: 145, distance: 11.7
click at [252, 145] on textarea "**********" at bounding box center [302, 142] width 255 height 39
click at [294, 151] on textarea "**********" at bounding box center [302, 142] width 255 height 39
drag, startPoint x: 263, startPoint y: 146, endPoint x: 192, endPoint y: 147, distance: 70.4
click at [192, 147] on textarea "**********" at bounding box center [302, 142] width 255 height 39
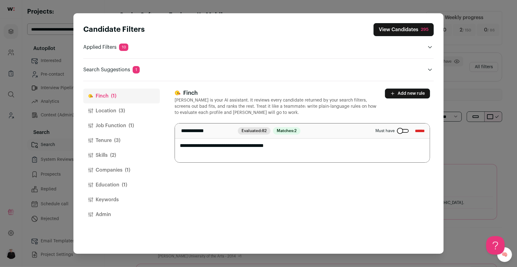
click at [297, 147] on textarea "**********" at bounding box center [302, 142] width 255 height 39
click at [231, 145] on textarea "**********" at bounding box center [302, 142] width 255 height 39
click at [197, 145] on textarea "**********" at bounding box center [302, 142] width 255 height 39
drag, startPoint x: 202, startPoint y: 145, endPoint x: 193, endPoint y: 145, distance: 9.3
click at [193, 145] on textarea "**********" at bounding box center [302, 142] width 255 height 39
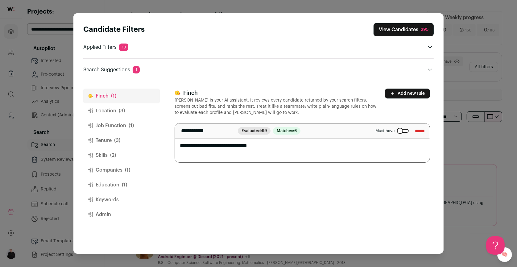
click at [220, 145] on textarea "**********" at bounding box center [302, 142] width 255 height 39
click at [314, 145] on textarea "**********" at bounding box center [302, 142] width 255 height 39
type textarea "**********"
click at [402, 30] on button "View Candidates 295" at bounding box center [404, 29] width 60 height 13
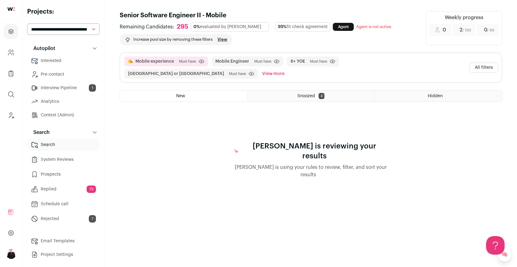
click at [481, 63] on button "All filters" at bounding box center [484, 68] width 29 height 10
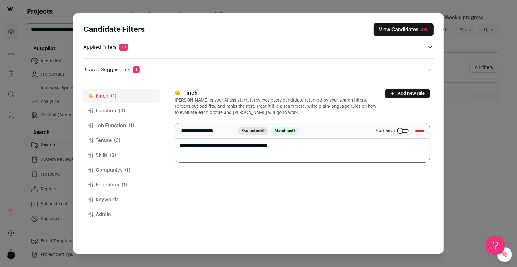
click at [107, 172] on button "Companies (1)" at bounding box center [121, 170] width 77 height 15
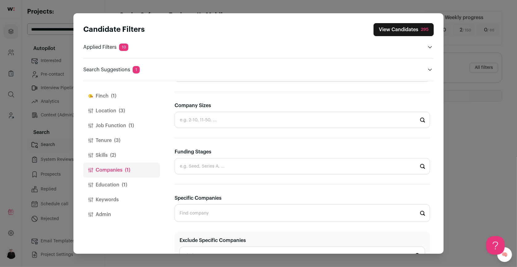
scroll to position [204, 0]
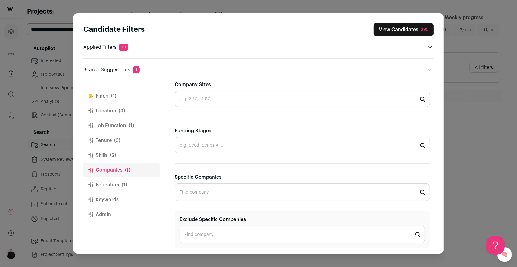
click at [194, 195] on input "Specific Companies" at bounding box center [303, 192] width 256 height 18
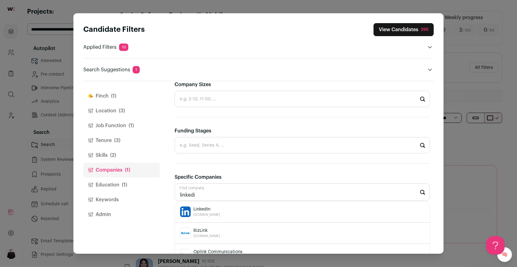
scroll to position [0, 0]
drag, startPoint x: 186, startPoint y: 213, endPoint x: 199, endPoint y: 210, distance: 14.0
click at [199, 210] on span "LinkedIn" at bounding box center [207, 209] width 27 height 6
type input "LinkedIn linkedin.com"
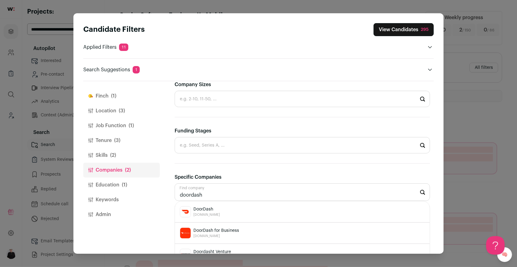
click at [207, 208] on span "DoorDash" at bounding box center [207, 209] width 27 height 6
type input "DoorDash doordash.com"
click at [198, 207] on span "Airbnb" at bounding box center [207, 209] width 27 height 6
type input "Airbnb airbnb.com"
click at [193, 211] on div "Uber uber.com" at bounding box center [302, 211] width 245 height 11
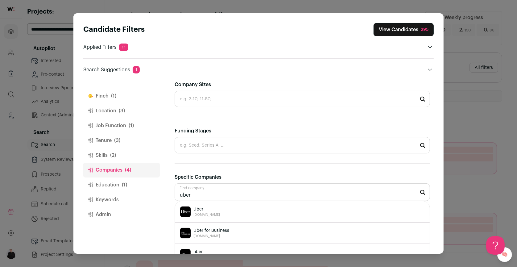
type input "Uber uber.com"
click at [198, 212] on span "lyft.com" at bounding box center [207, 214] width 27 height 5
type input "Lyft lyft.com"
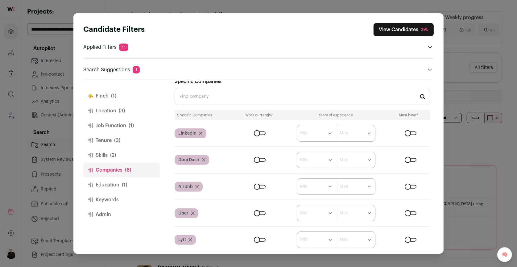
scroll to position [296, 0]
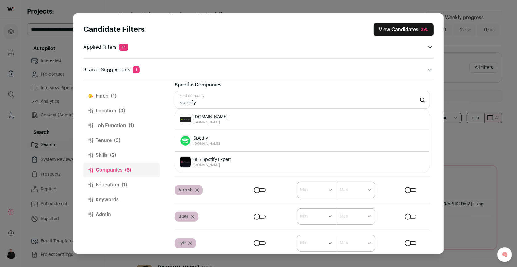
click at [204, 136] on span "Spotify" at bounding box center [207, 138] width 27 height 6
type input "Spotify spotify.com"
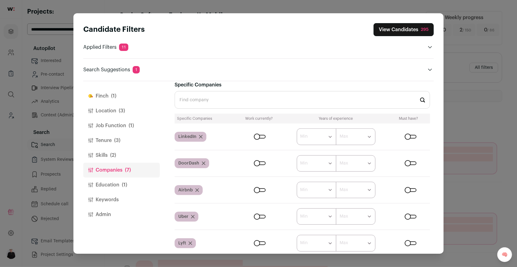
click at [392, 27] on button "View Candidates 295" at bounding box center [404, 29] width 60 height 13
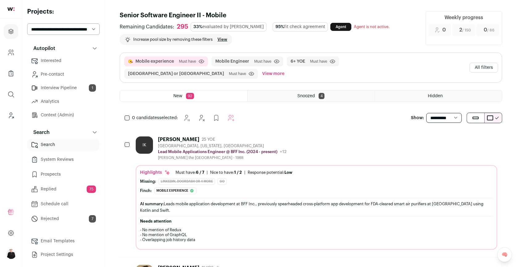
click at [206, 144] on div "San Jose, California, United States" at bounding box center [222, 146] width 129 height 5
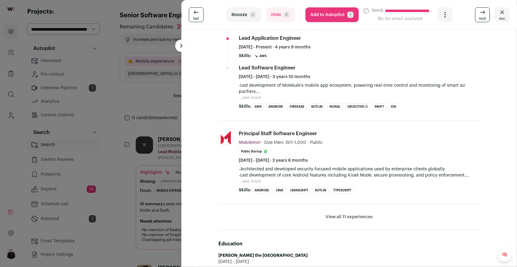
scroll to position [357, 0]
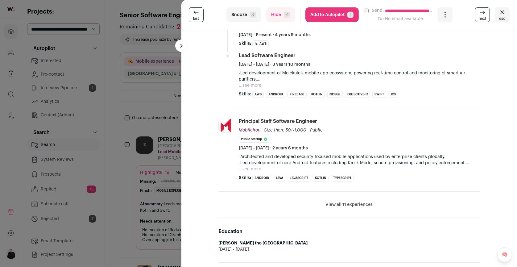
click at [343, 202] on button "View all 11 experiences" at bounding box center [349, 205] width 47 height 6
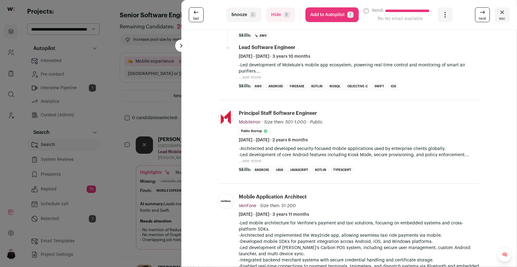
scroll to position [366, 0]
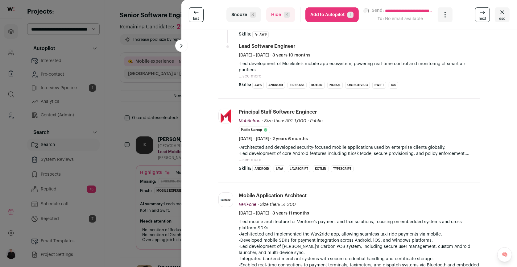
click at [503, 15] on icon "Close" at bounding box center [502, 12] width 7 height 7
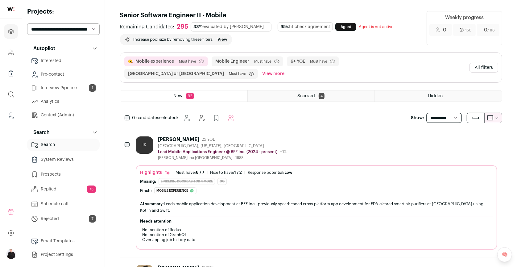
click at [484, 63] on button "All filters" at bounding box center [484, 68] width 29 height 10
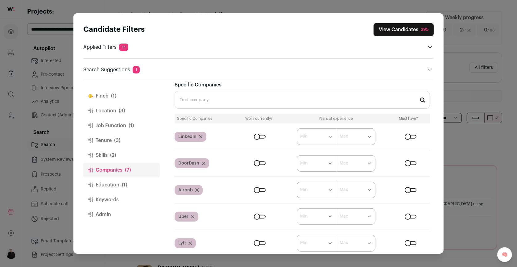
click at [115, 139] on span "(3)" at bounding box center [117, 140] width 6 height 7
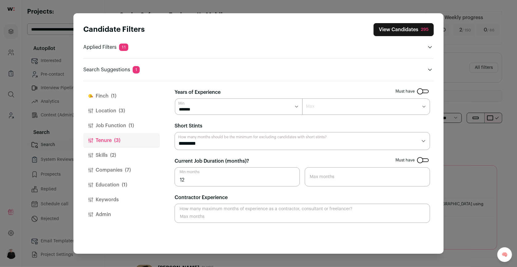
click at [295, 107] on select "******* ****** ******* ******* ******* ******* ******* ******* ******* ******* …" at bounding box center [239, 106] width 128 height 16
select select "*"
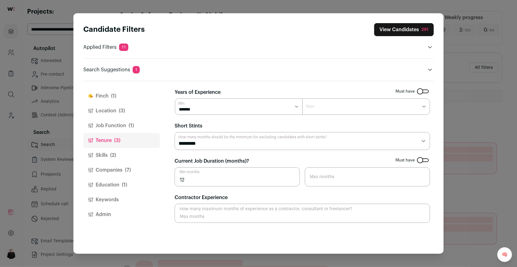
click at [393, 31] on button "View Candidates 291" at bounding box center [404, 29] width 60 height 13
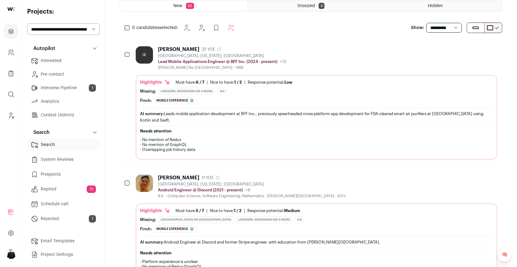
scroll to position [98, 0]
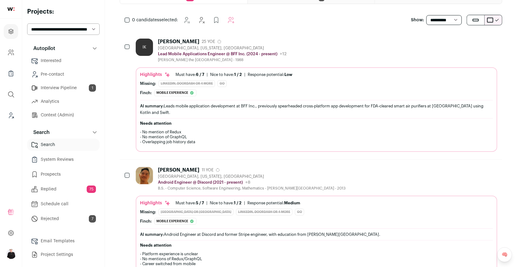
click at [188, 167] on div "Richard Thai" at bounding box center [178, 170] width 41 height 6
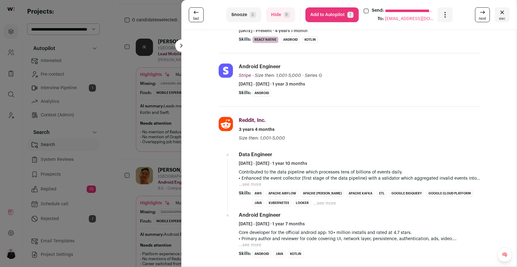
scroll to position [207, 0]
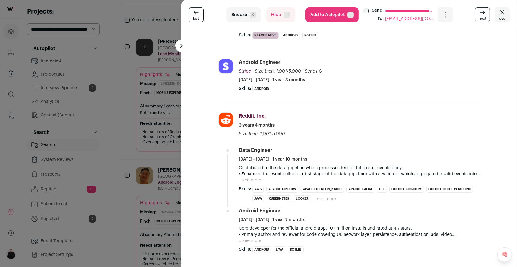
click at [503, 13] on icon "Close" at bounding box center [503, 11] width 4 height 3
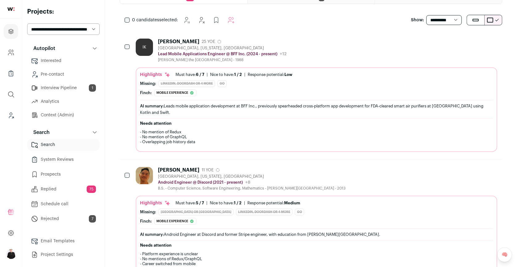
scroll to position [0, 0]
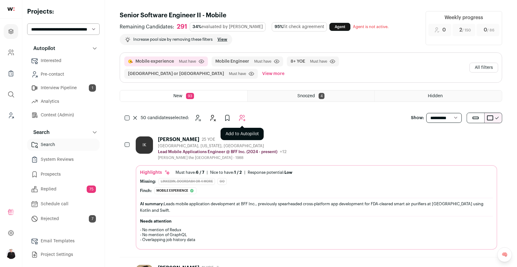
click at [245, 114] on icon "Add to Autopilot" at bounding box center [242, 117] width 7 height 7
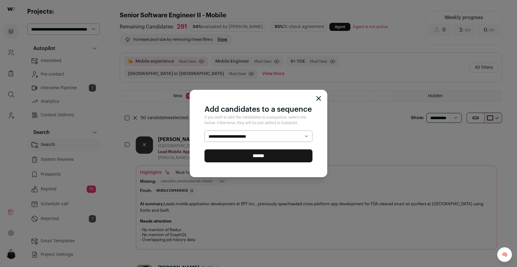
click at [321, 97] on icon "Close modal" at bounding box center [318, 98] width 5 height 5
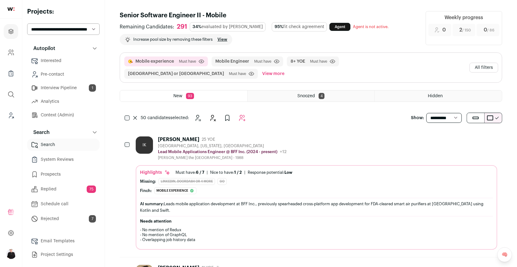
scroll to position [1, 0]
click at [62, 239] on link "Email Templates" at bounding box center [63, 240] width 73 height 12
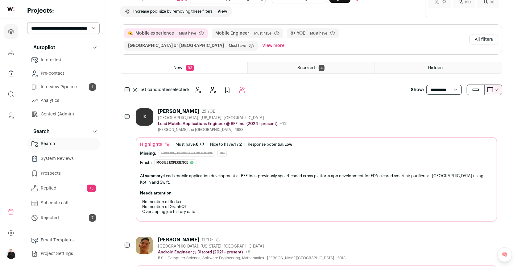
scroll to position [0, 0]
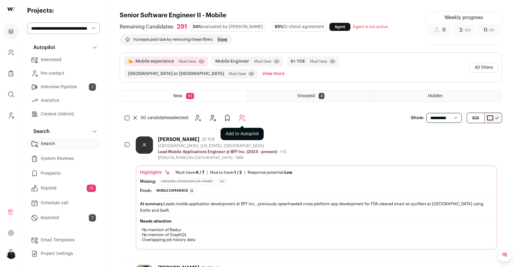
click at [240, 114] on icon "Add to Autopilot" at bounding box center [242, 117] width 7 height 7
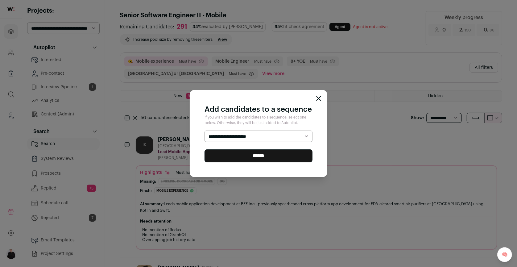
select select "*****"
click at [293, 160] on input "******" at bounding box center [259, 155] width 108 height 13
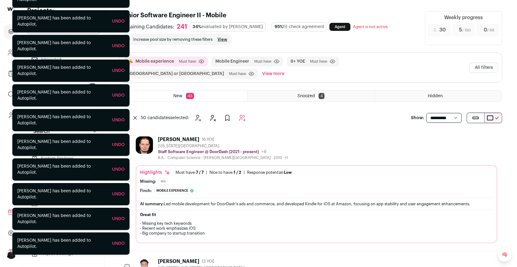
click at [183, 140] on div "DoorDash Public / Private Public Company size 10,001+ Tags B2C E-commerce Food …" at bounding box center [208, 87] width 247 height 135
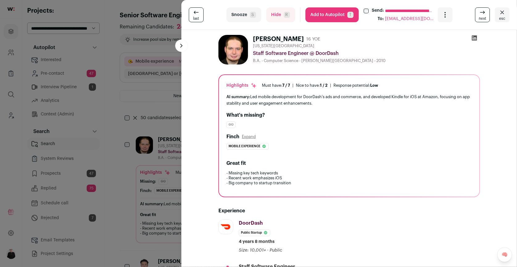
click at [504, 14] on icon "Close" at bounding box center [502, 12] width 7 height 7
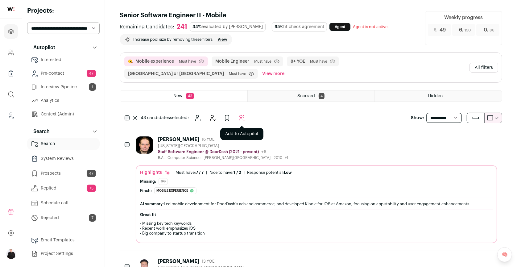
click at [242, 115] on icon "Add to Autopilot" at bounding box center [242, 118] width 6 height 6
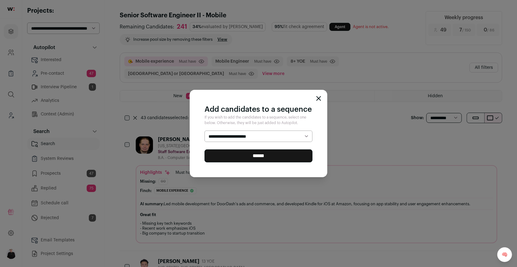
select select "*****"
click at [262, 160] on input "******" at bounding box center [259, 155] width 108 height 13
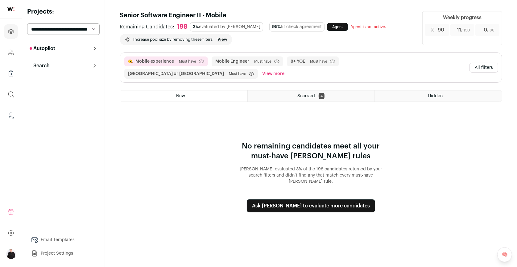
click at [479, 63] on button "All filters" at bounding box center [484, 68] width 29 height 10
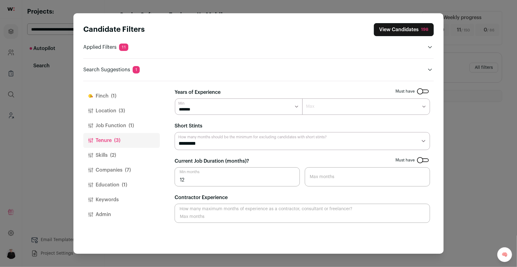
click at [380, 31] on button "View Candidates 198" at bounding box center [404, 29] width 60 height 13
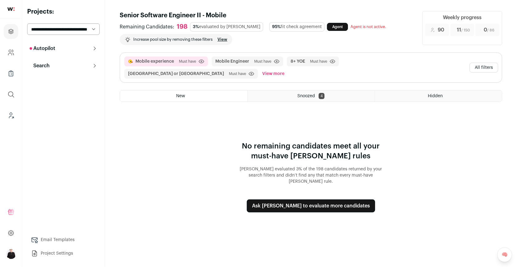
click at [475, 63] on button "All filters" at bounding box center [484, 68] width 29 height 10
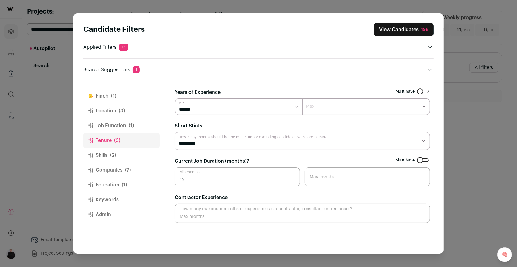
click at [109, 92] on button "Finch (1)" at bounding box center [121, 96] width 77 height 15
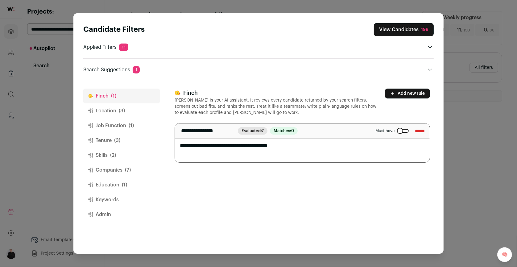
click at [416, 130] on input "******" at bounding box center [420, 131] width 10 height 10
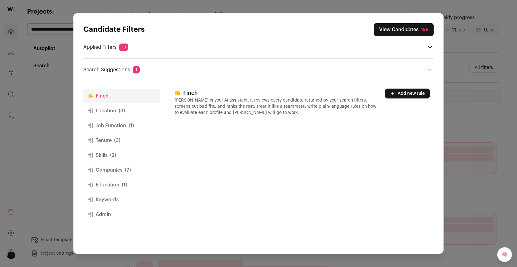
click at [399, 27] on button "View Candidates 198" at bounding box center [404, 29] width 60 height 13
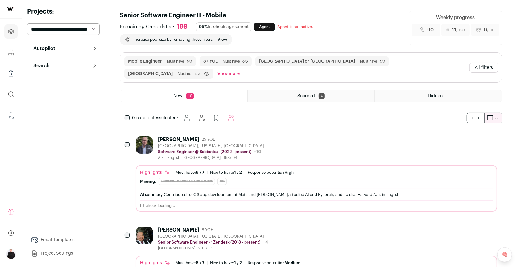
click at [180, 144] on div "San Francisco, California, United States" at bounding box center [211, 146] width 106 height 5
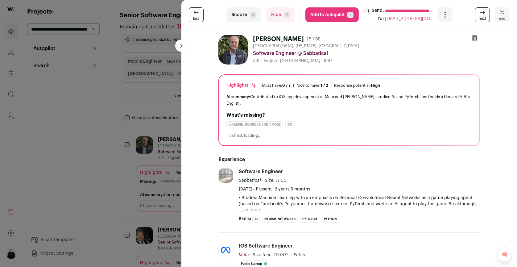
click at [273, 17] on button "Hide R" at bounding box center [280, 14] width 29 height 15
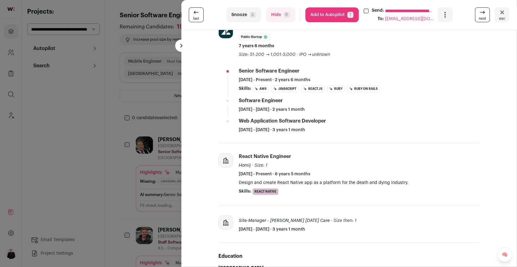
scroll to position [163, 0]
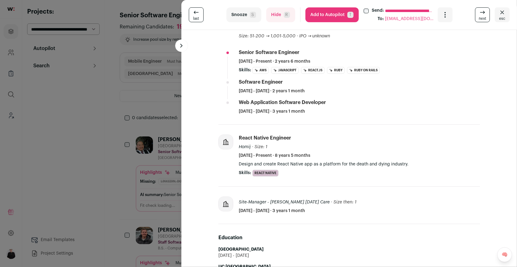
click at [273, 17] on button "Hide R" at bounding box center [280, 14] width 29 height 15
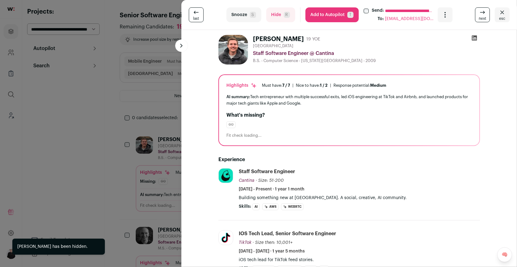
click at [504, 16] on span "esc" at bounding box center [502, 18] width 6 height 5
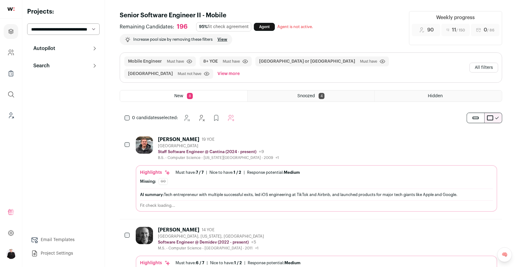
click at [483, 63] on button "All filters" at bounding box center [484, 68] width 29 height 10
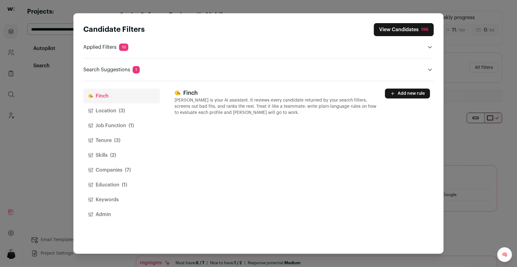
click at [106, 106] on button "Location (3)" at bounding box center [121, 110] width 77 height 15
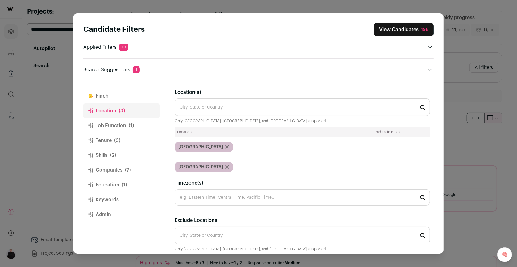
scroll to position [40, 0]
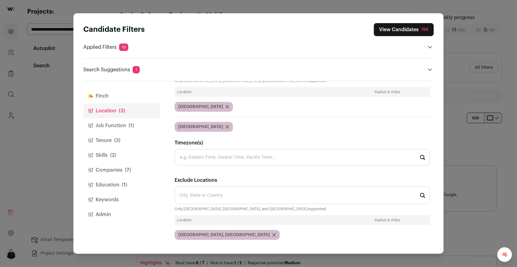
click at [118, 128] on button "Job Function (1)" at bounding box center [121, 125] width 77 height 15
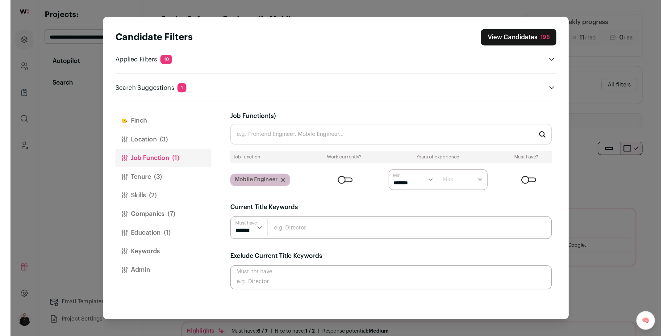
scroll to position [0, 0]
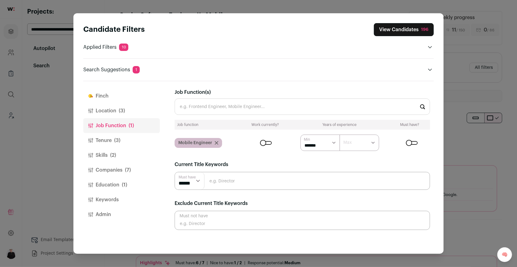
click at [116, 139] on span "(3)" at bounding box center [117, 140] width 6 height 7
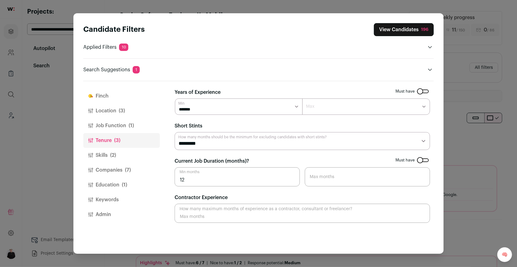
click at [412, 27] on button "View Candidates 196" at bounding box center [404, 29] width 60 height 13
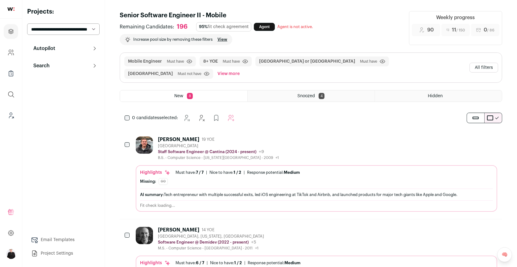
click at [51, 66] on button "Search" at bounding box center [63, 66] width 73 height 12
click at [61, 56] on div "Autopilot Autopilot Interested Pre-contact Interview Pipeline 1 Analytics Conte…" at bounding box center [63, 100] width 73 height 116
click at [58, 49] on button "Autopilot" at bounding box center [63, 48] width 73 height 12
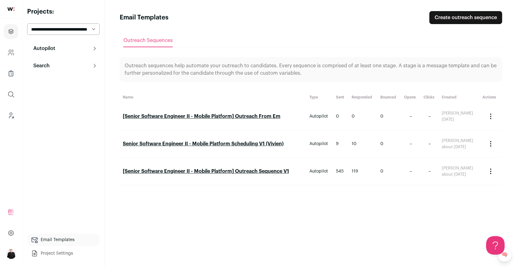
click at [248, 117] on link "[Senior Software Engineer II - Mobile Platform] Outreach From Em" at bounding box center [202, 116] width 158 height 5
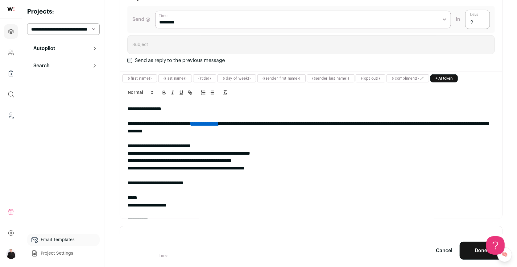
scroll to position [0, 0]
click at [219, 121] on link "**********" at bounding box center [205, 123] width 28 height 5
click at [233, 131] on link "[URL][DOMAIN_NAME]" at bounding box center [216, 135] width 53 height 8
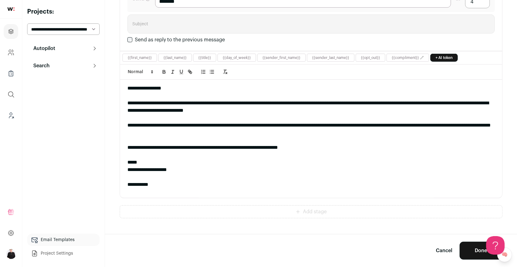
scroll to position [557, 0]
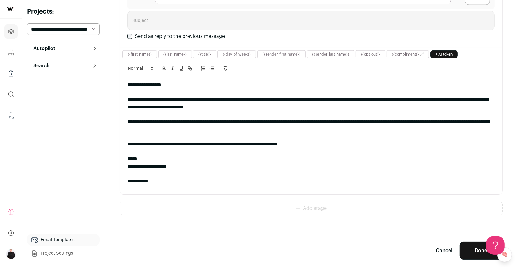
click at [444, 251] on link "Cancel" at bounding box center [444, 250] width 16 height 7
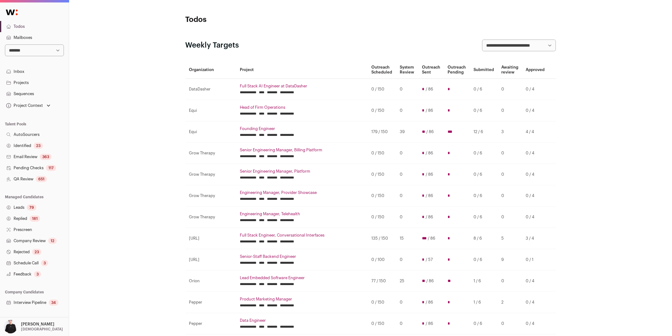
click at [59, 52] on select "**********" at bounding box center [34, 50] width 59 height 12
select select "*****"
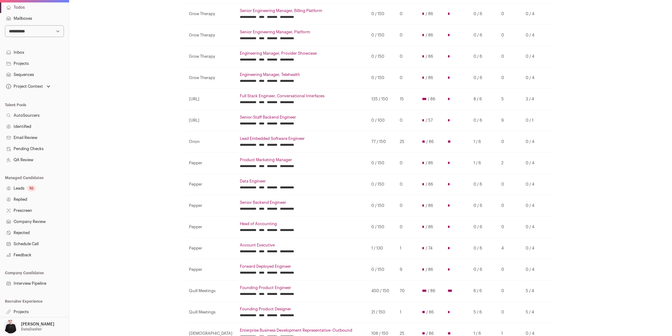
scroll to position [167, 0]
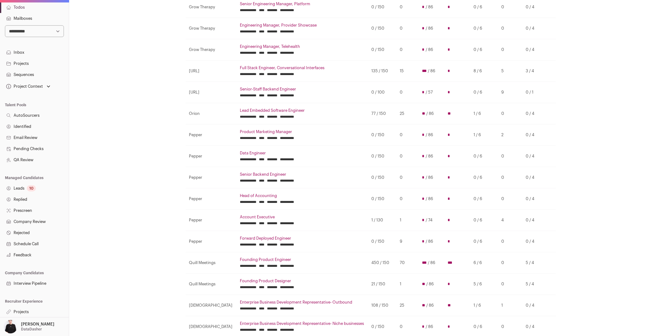
click at [21, 308] on link "Projects" at bounding box center [34, 311] width 69 height 11
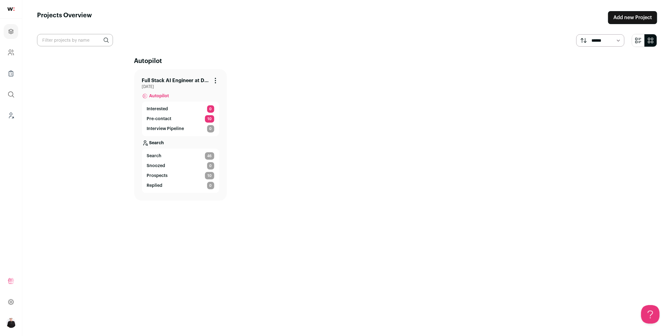
click at [193, 81] on link "Full Stack AI Engineer at DataDasher" at bounding box center [175, 80] width 67 height 7
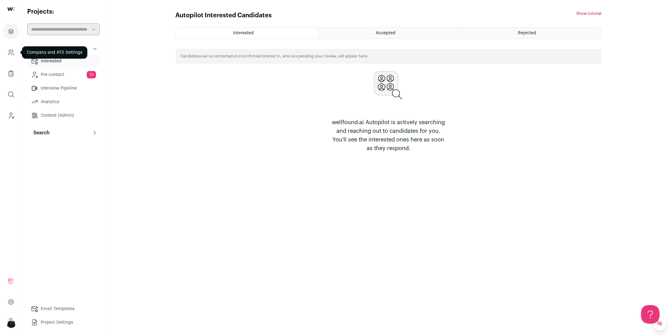
click at [12, 55] on icon "Company and ATS Settings" at bounding box center [10, 52] width 7 height 7
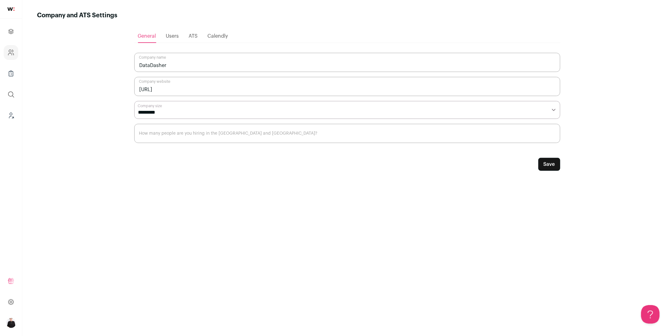
click at [173, 39] on div "Users" at bounding box center [172, 36] width 13 height 12
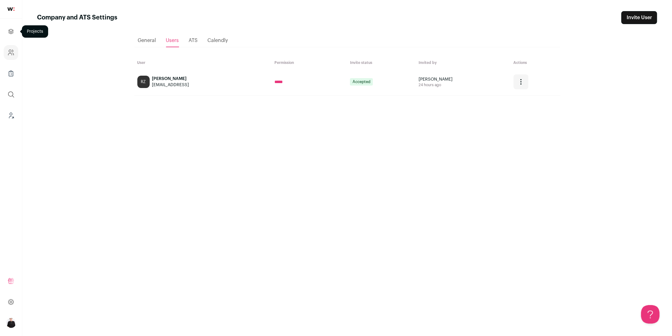
click at [7, 35] on icon "Projects" at bounding box center [10, 31] width 7 height 7
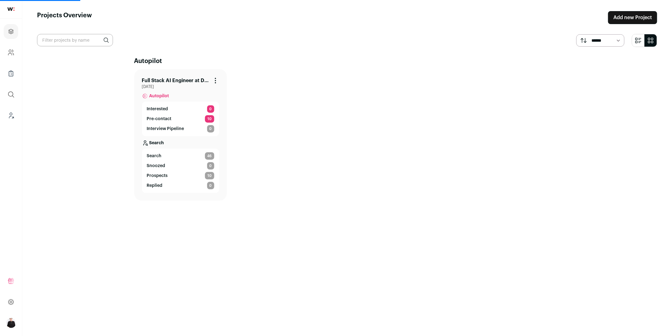
click at [172, 79] on link "Full Stack AI Engineer at DataDasher" at bounding box center [175, 80] width 67 height 7
click at [180, 81] on link "Full Stack AI Engineer at DataDasher" at bounding box center [175, 80] width 67 height 7
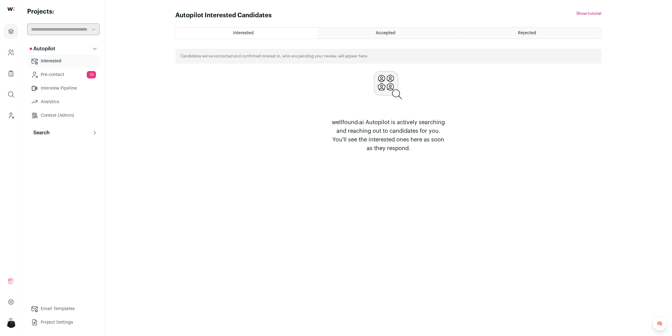
click at [56, 132] on button "Search" at bounding box center [63, 133] width 73 height 12
click at [12, 33] on icon "Projects" at bounding box center [10, 31] width 7 height 7
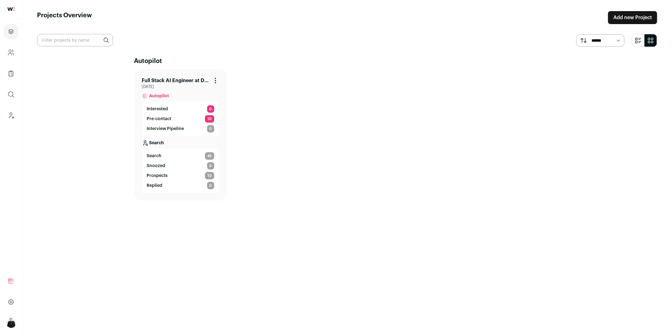
click at [169, 80] on link "Full Stack AI Engineer at DataDasher" at bounding box center [175, 80] width 67 height 7
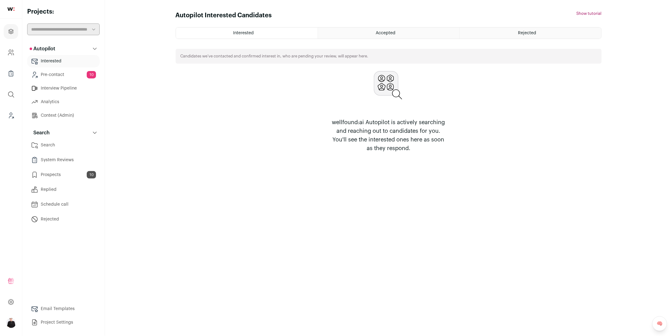
click at [54, 115] on link "Context (Admin)" at bounding box center [63, 115] width 73 height 12
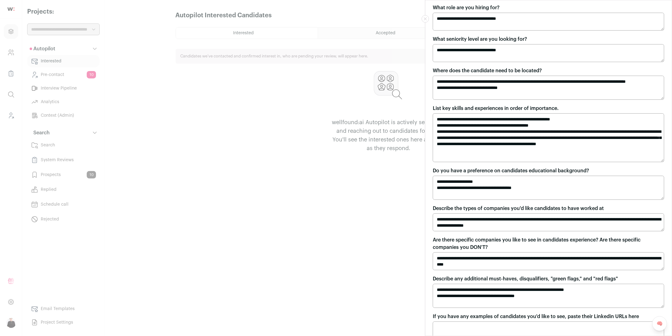
scroll to position [45, 0]
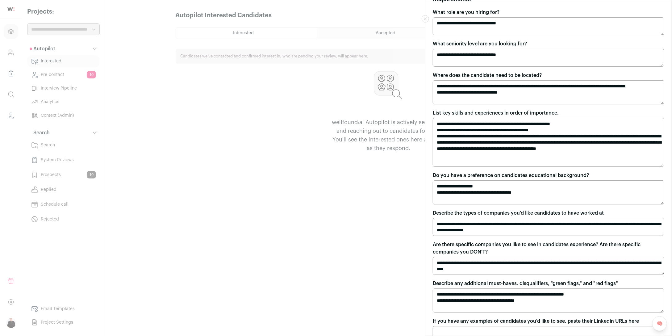
click at [523, 56] on textarea "**********" at bounding box center [549, 58] width 232 height 18
click at [550, 62] on textarea "**********" at bounding box center [549, 58] width 232 height 18
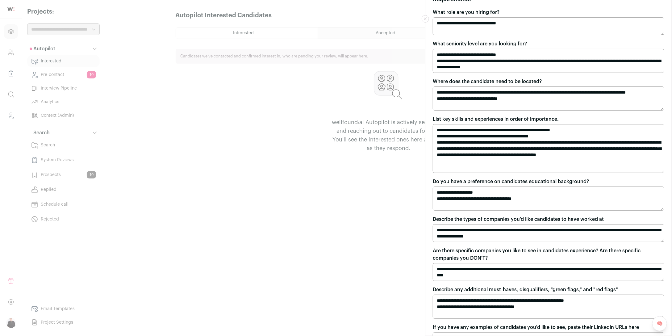
click at [575, 67] on textarea "**********" at bounding box center [549, 61] width 232 height 24
type textarea "**********"
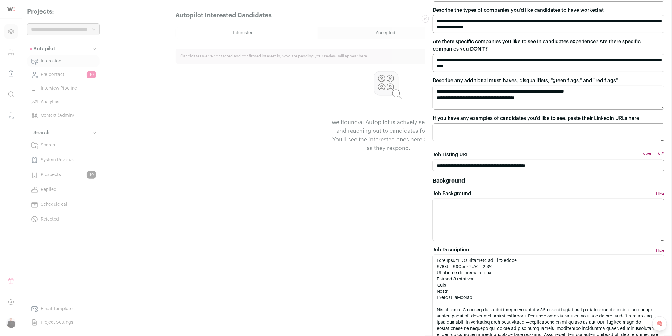
scroll to position [257, 0]
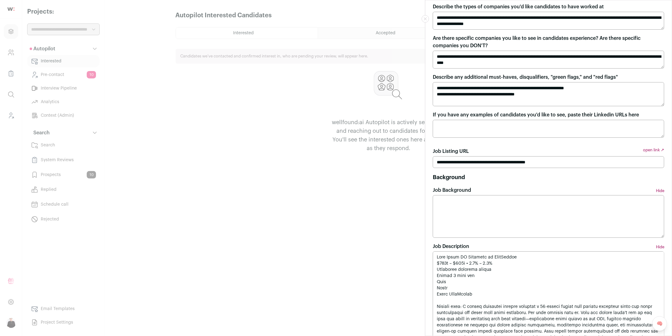
click at [455, 132] on textarea "If you have any examples of candidates you'd like to see, paste their Linkedin …" at bounding box center [549, 129] width 232 height 18
click at [470, 220] on textarea "Job Background" at bounding box center [549, 216] width 232 height 43
click at [449, 125] on textarea "If you have any examples of candidates you'd like to see, paste their Linkedin …" at bounding box center [549, 129] width 232 height 18
paste textarea "**********"
type textarea "**********"
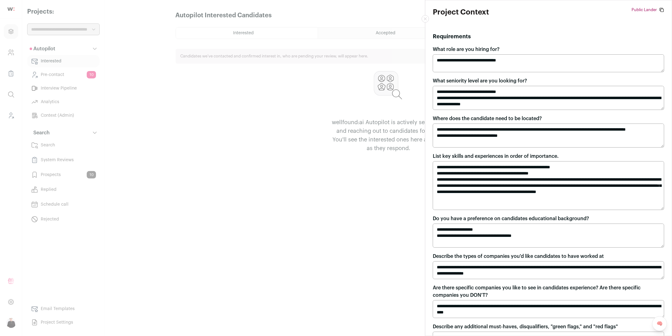
scroll to position [1, 0]
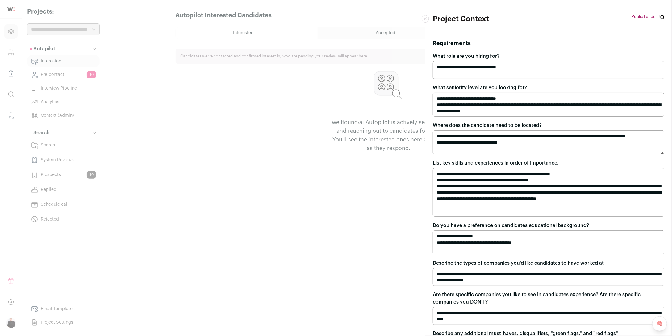
click at [542, 111] on textarea "**********" at bounding box center [549, 105] width 232 height 24
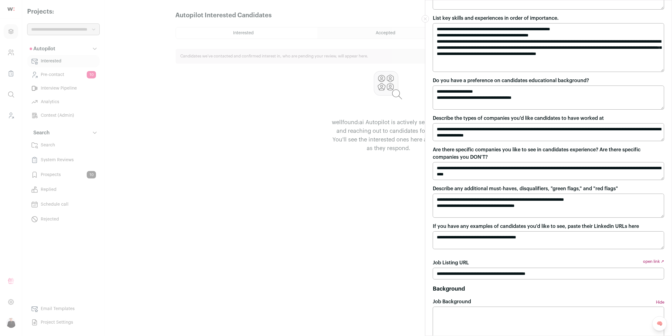
scroll to position [155, 0]
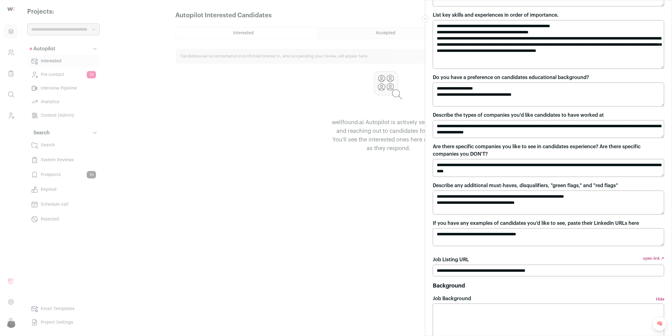
type textarea "**********"
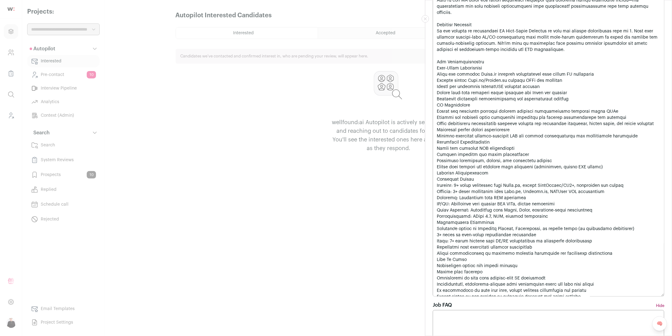
scroll to position [774, 0]
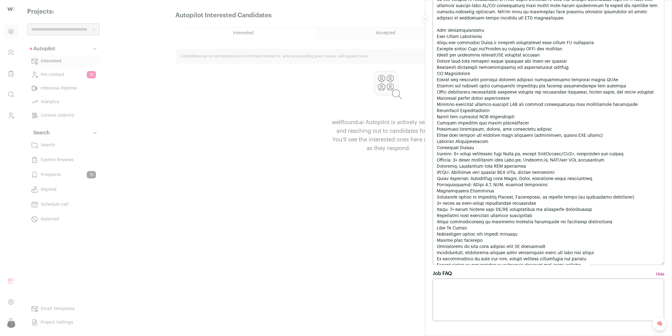
click at [458, 294] on textarea "Job FAQ" at bounding box center [549, 299] width 232 height 43
click at [504, 310] on textarea "**********" at bounding box center [549, 299] width 232 height 43
click at [557, 297] on textarea "**********" at bounding box center [549, 299] width 232 height 43
click at [571, 309] on textarea "**********" at bounding box center [549, 299] width 232 height 43
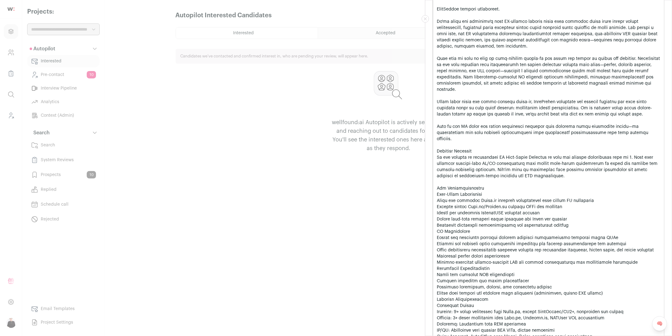
scroll to position [0, 0]
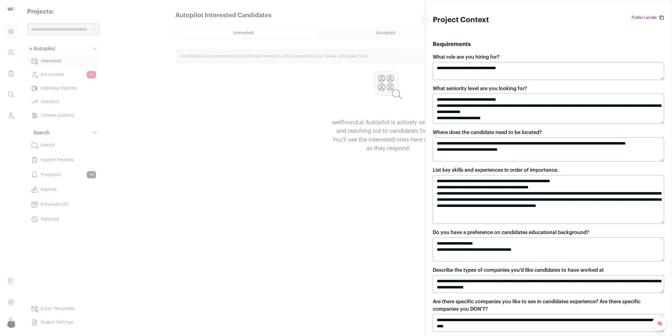
type textarea "**********"
click at [425, 20] on icon "Close modal" at bounding box center [425, 18] width 3 height 3
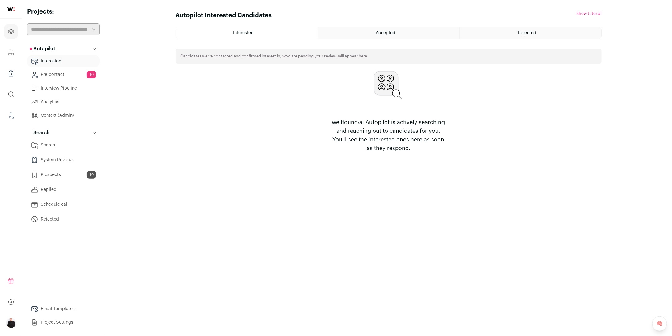
click at [49, 74] on link "Pre-contact 10" at bounding box center [63, 75] width 73 height 12
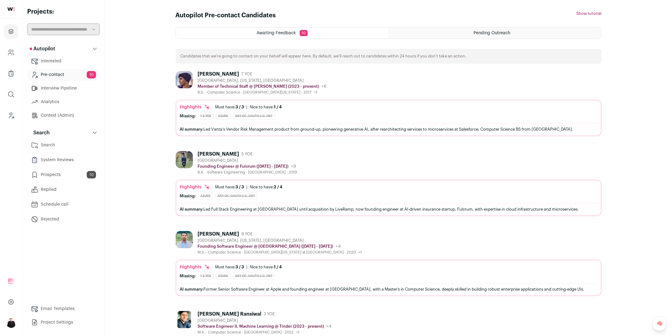
click at [213, 81] on div "San Francisco, California, United States" at bounding box center [262, 80] width 129 height 5
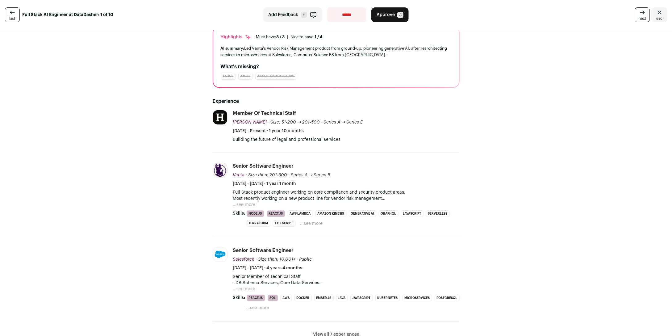
scroll to position [39, 0]
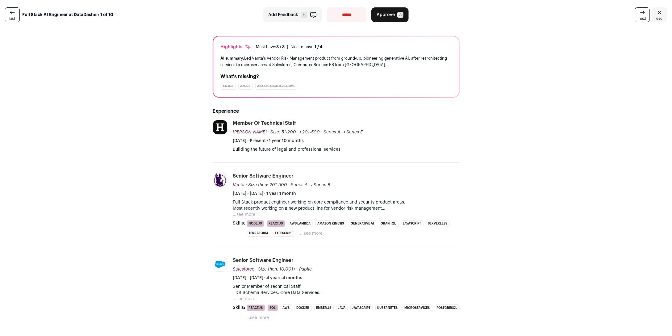
click at [643, 18] on span "next" at bounding box center [642, 18] width 7 height 5
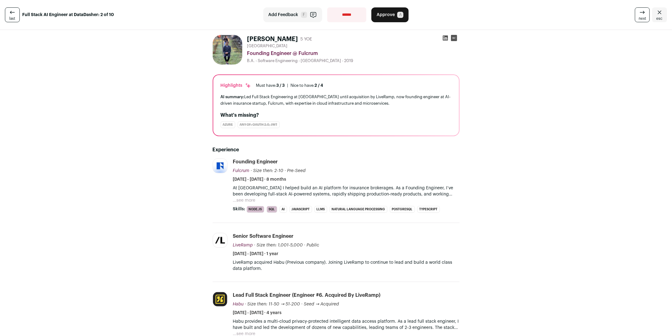
click at [244, 201] on button "...see more" at bounding box center [244, 200] width 23 height 6
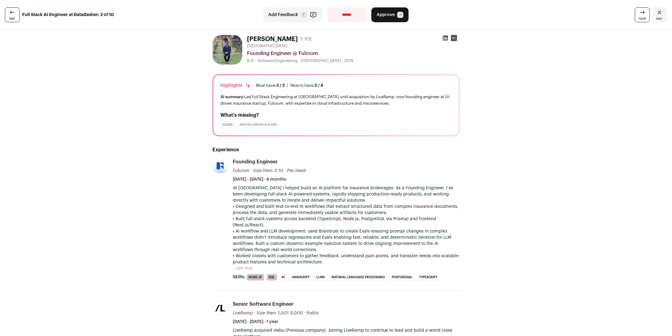
click at [643, 16] on span "next" at bounding box center [642, 18] width 7 height 5
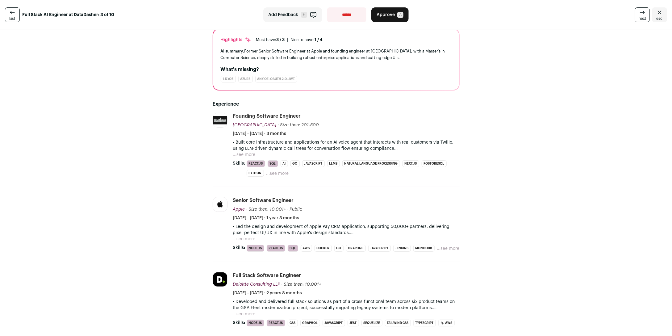
scroll to position [52, 0]
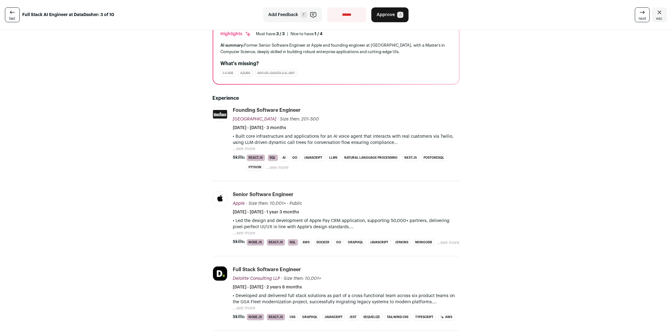
click at [248, 149] on button "...see more" at bounding box center [244, 149] width 23 height 6
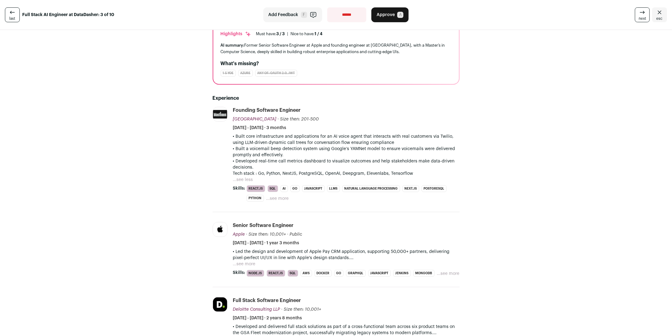
click at [246, 264] on button "...see more" at bounding box center [244, 264] width 23 height 6
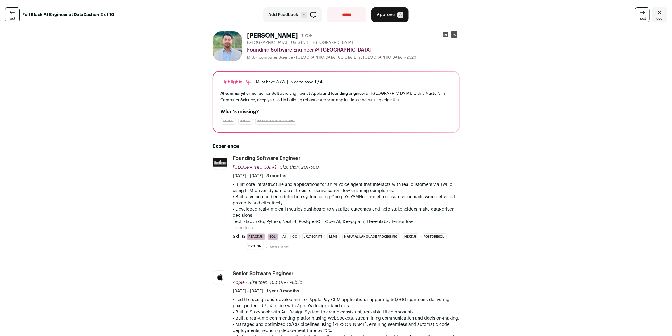
scroll to position [0, 0]
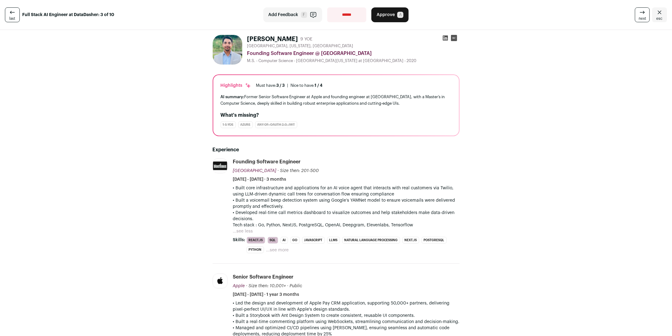
click at [642, 17] on span "next" at bounding box center [642, 18] width 7 height 5
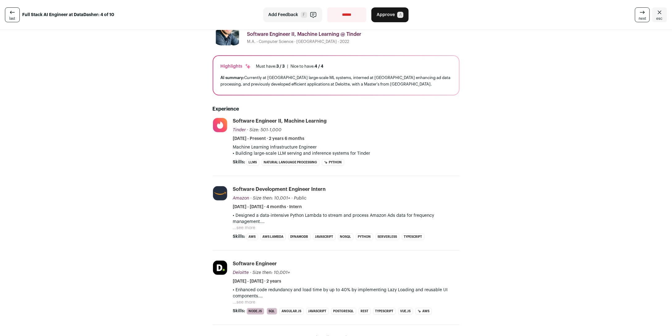
scroll to position [27, 0]
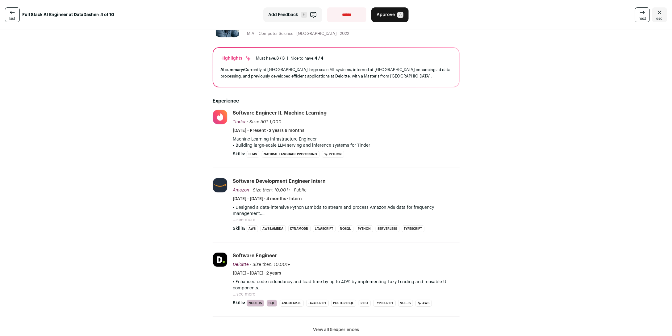
click at [249, 220] on button "...see more" at bounding box center [244, 220] width 23 height 6
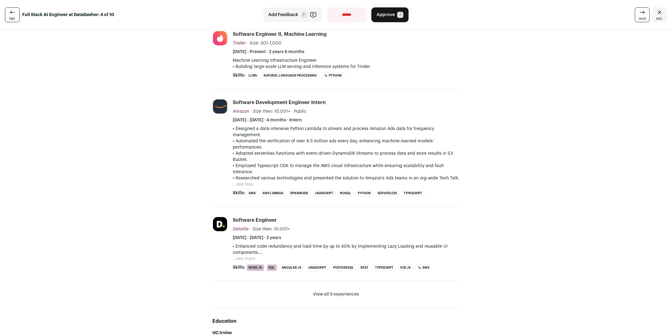
scroll to position [106, 0]
click at [252, 259] on button "...see more" at bounding box center [244, 259] width 23 height 6
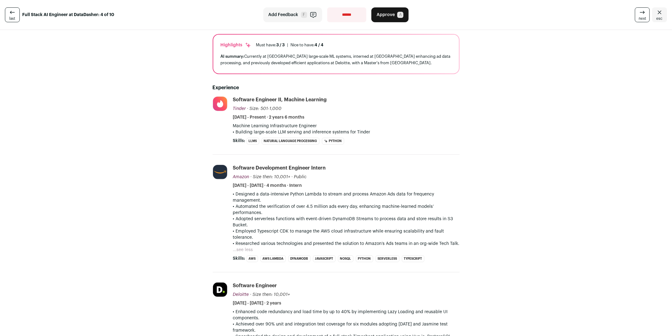
scroll to position [0, 0]
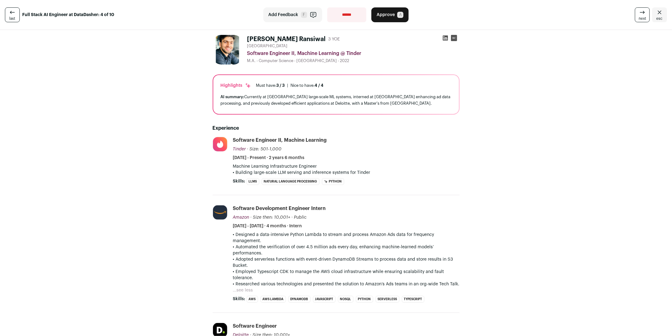
click at [643, 15] on icon at bounding box center [642, 12] width 7 height 7
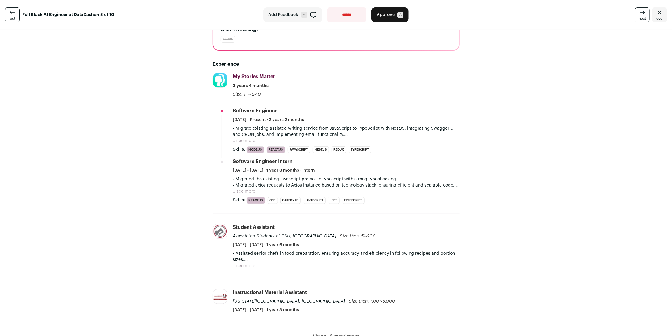
scroll to position [86, 0]
click at [244, 142] on button "...see more" at bounding box center [244, 140] width 23 height 6
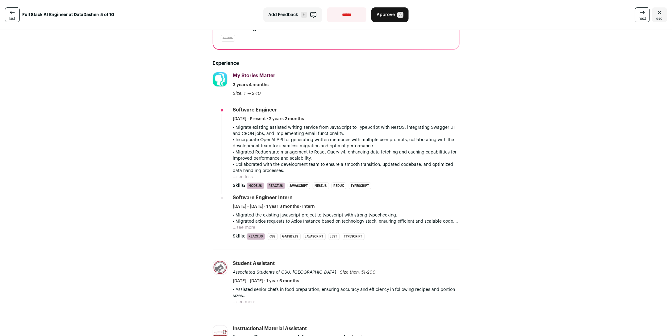
click at [251, 227] on button "...see more" at bounding box center [244, 227] width 23 height 6
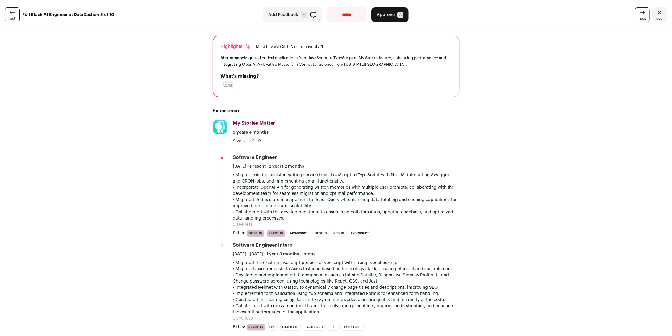
scroll to position [41, 0]
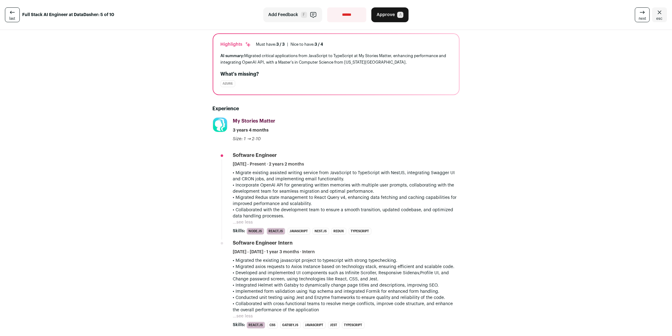
click at [639, 17] on span "next" at bounding box center [642, 18] width 7 height 5
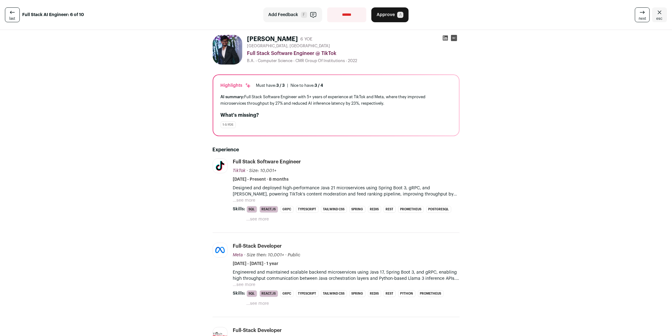
click at [243, 201] on button "...see more" at bounding box center [244, 200] width 23 height 6
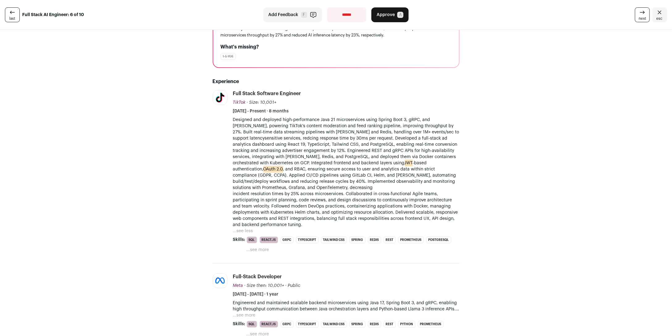
scroll to position [69, 0]
click at [251, 311] on button "...see more" at bounding box center [244, 314] width 23 height 6
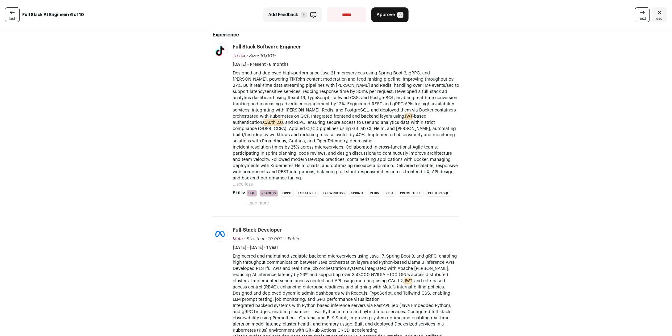
scroll to position [0, 0]
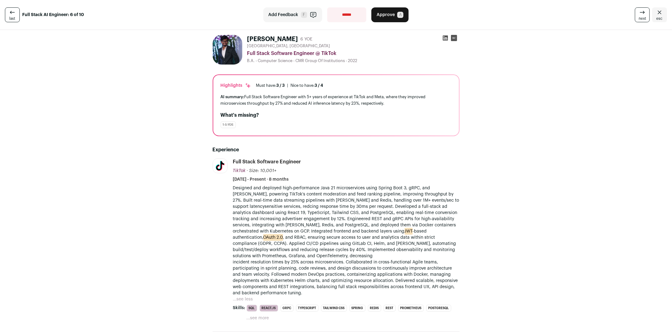
click at [642, 14] on icon at bounding box center [642, 12] width 7 height 7
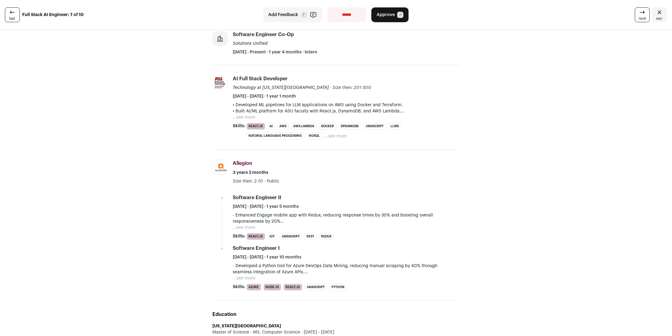
scroll to position [126, 0]
click at [249, 118] on button "...see more" at bounding box center [244, 118] width 23 height 6
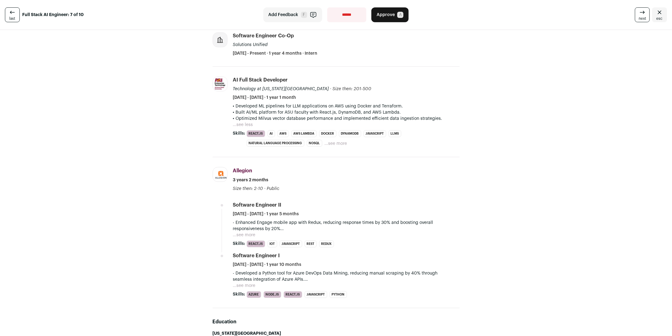
click at [247, 236] on button "...see more" at bounding box center [244, 235] width 23 height 6
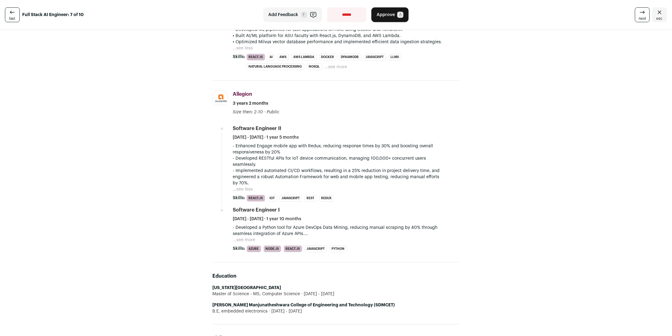
scroll to position [202, 0]
click at [249, 240] on button "...see more" at bounding box center [244, 241] width 23 height 6
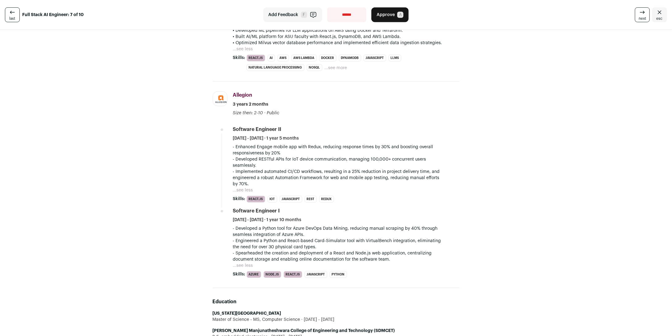
click at [342, 17] on select "**********" at bounding box center [347, 14] width 40 height 15
select select "**********"
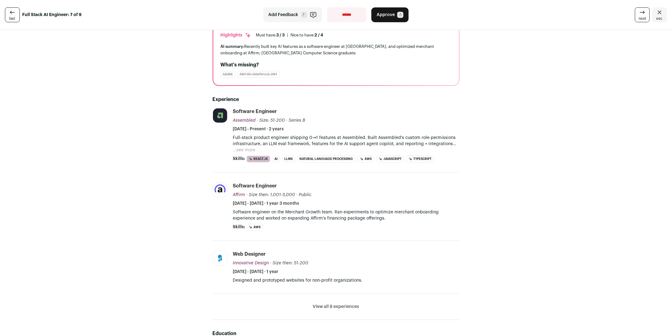
scroll to position [57, 0]
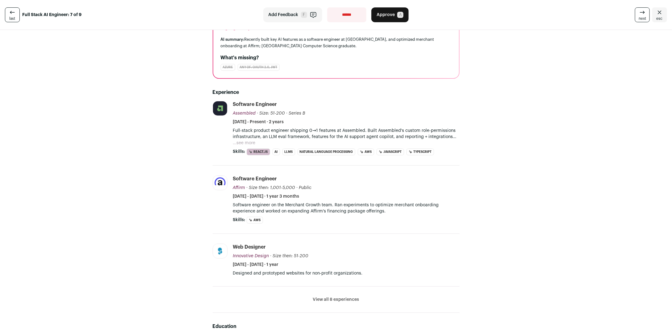
click at [327, 297] on button "View all 8 experiences" at bounding box center [336, 299] width 46 height 6
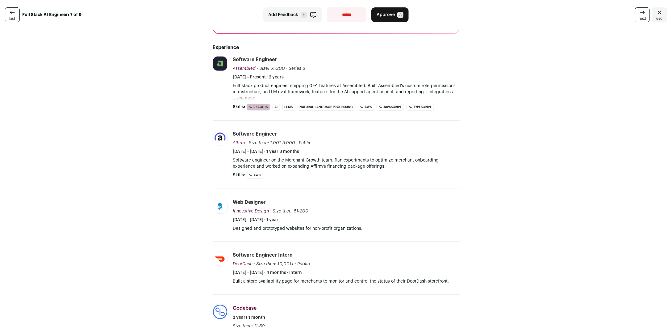
scroll to position [95, 0]
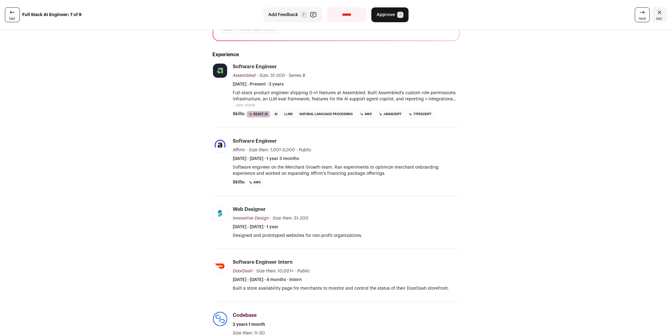
click at [247, 105] on button "...see more" at bounding box center [244, 105] width 23 height 6
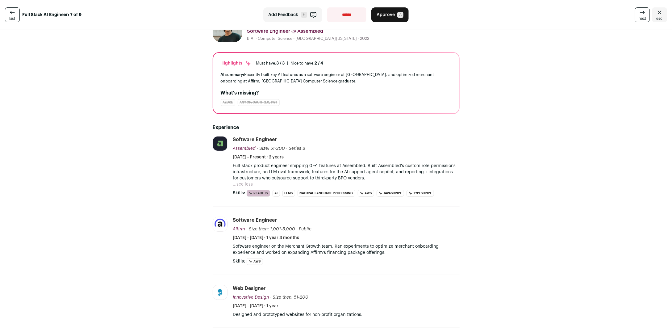
scroll to position [0, 0]
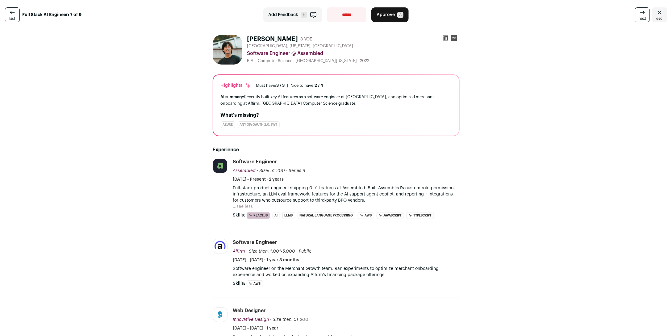
click at [444, 36] on icon at bounding box center [445, 37] width 5 height 5
click at [646, 17] on span "next" at bounding box center [642, 18] width 7 height 5
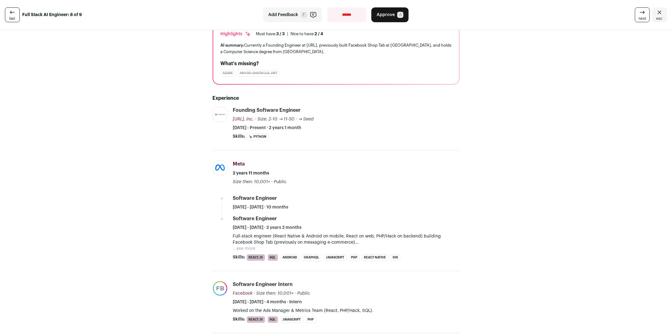
scroll to position [52, 0]
click at [249, 248] on button "...see more" at bounding box center [244, 247] width 23 height 6
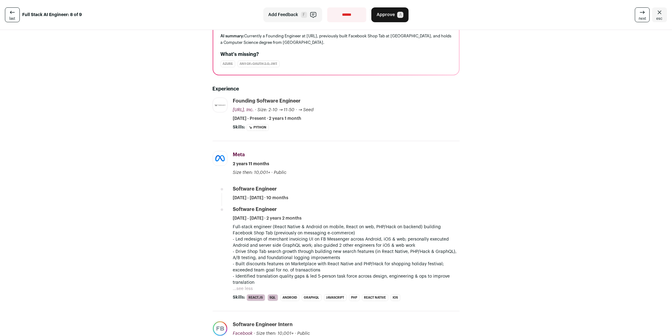
scroll to position [59, 0]
click at [643, 17] on span "next" at bounding box center [642, 18] width 7 height 5
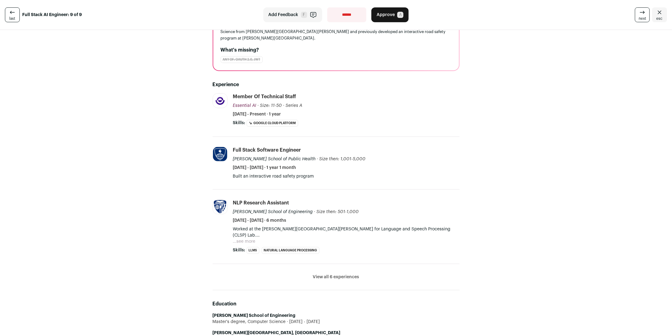
scroll to position [71, 0]
click at [244, 241] on button "...see more" at bounding box center [244, 242] width 23 height 6
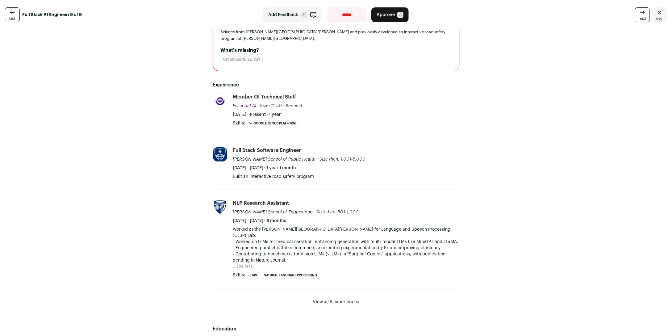
click at [352, 299] on button "View all 6 experiences" at bounding box center [336, 302] width 46 height 6
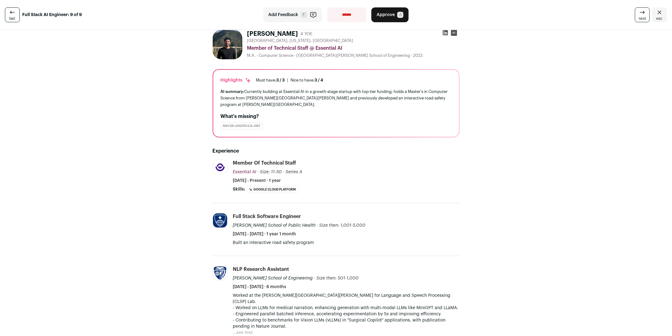
scroll to position [0, 0]
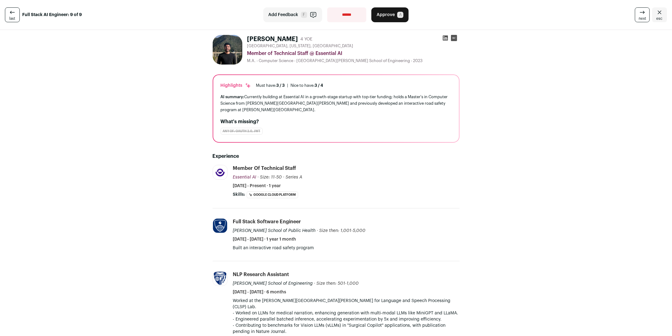
click at [663, 18] on link "esc" at bounding box center [659, 14] width 15 height 15
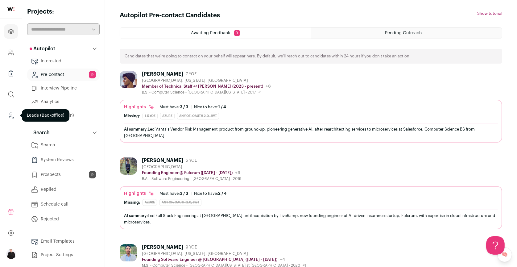
click at [7, 117] on link "Leads (Backoffice)" at bounding box center [11, 115] width 15 height 15
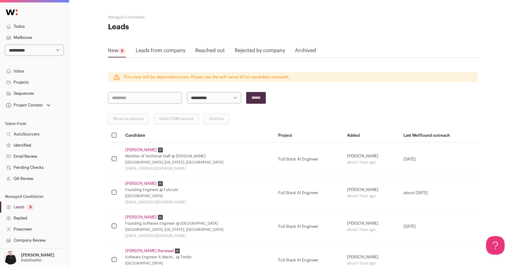
click at [21, 81] on link "Projects" at bounding box center [34, 82] width 69 height 11
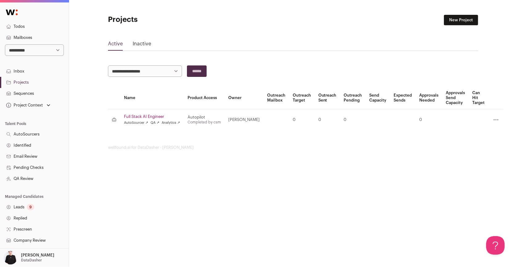
click at [146, 115] on link "Full Stack AI Engineer" at bounding box center [152, 116] width 56 height 5
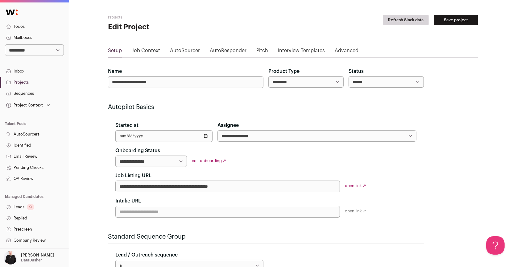
click at [404, 134] on select "**********" at bounding box center [317, 135] width 199 height 11
select select "*"
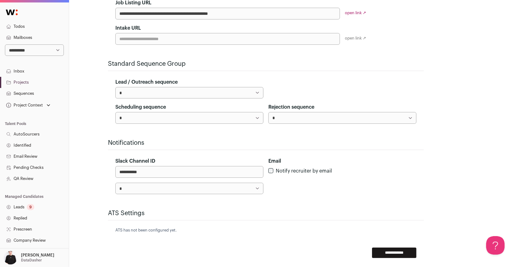
scroll to position [173, 0]
click at [254, 189] on select "**********" at bounding box center [189, 187] width 148 height 11
select select "*****"
click at [391, 252] on input "**********" at bounding box center [394, 252] width 44 height 10
